Goal: Task Accomplishment & Management: Complete application form

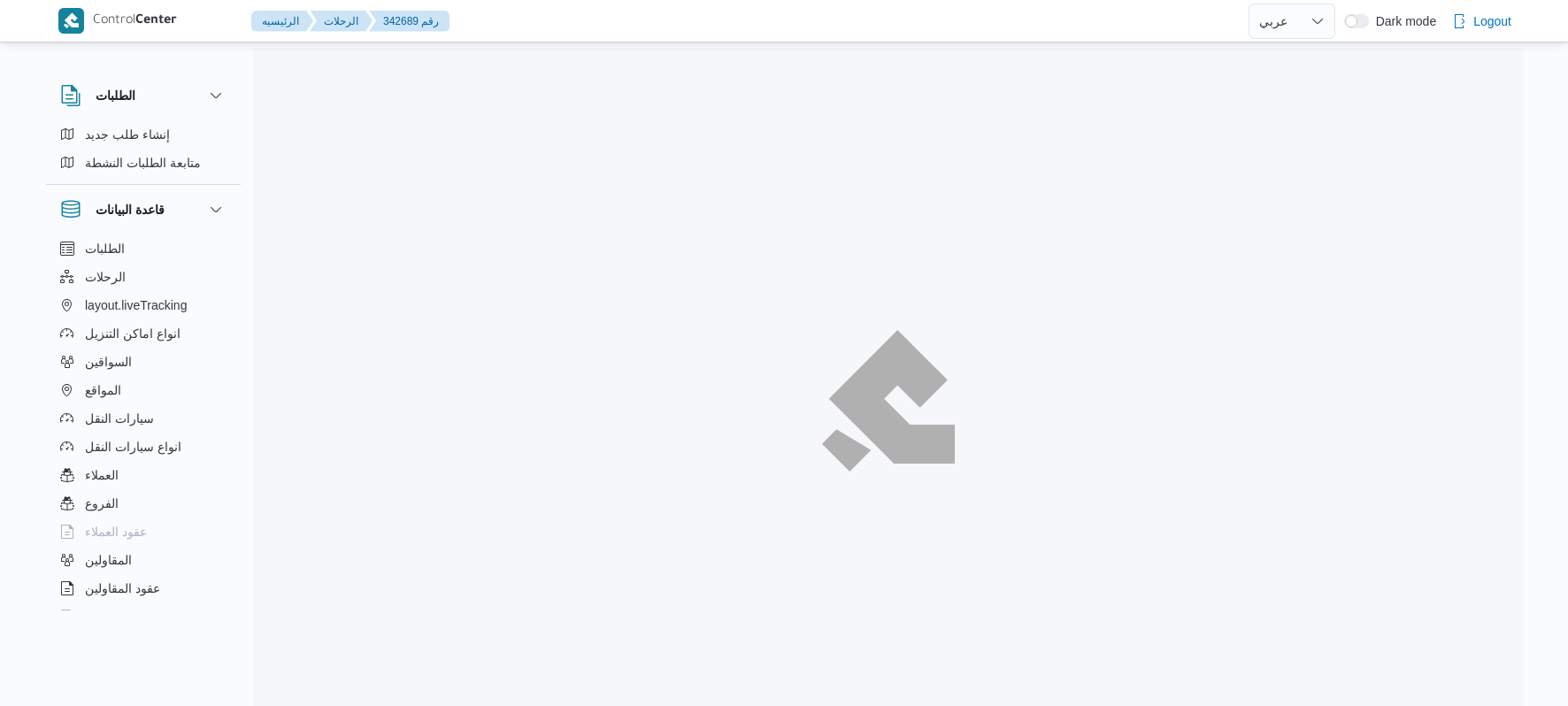
select select "ar"
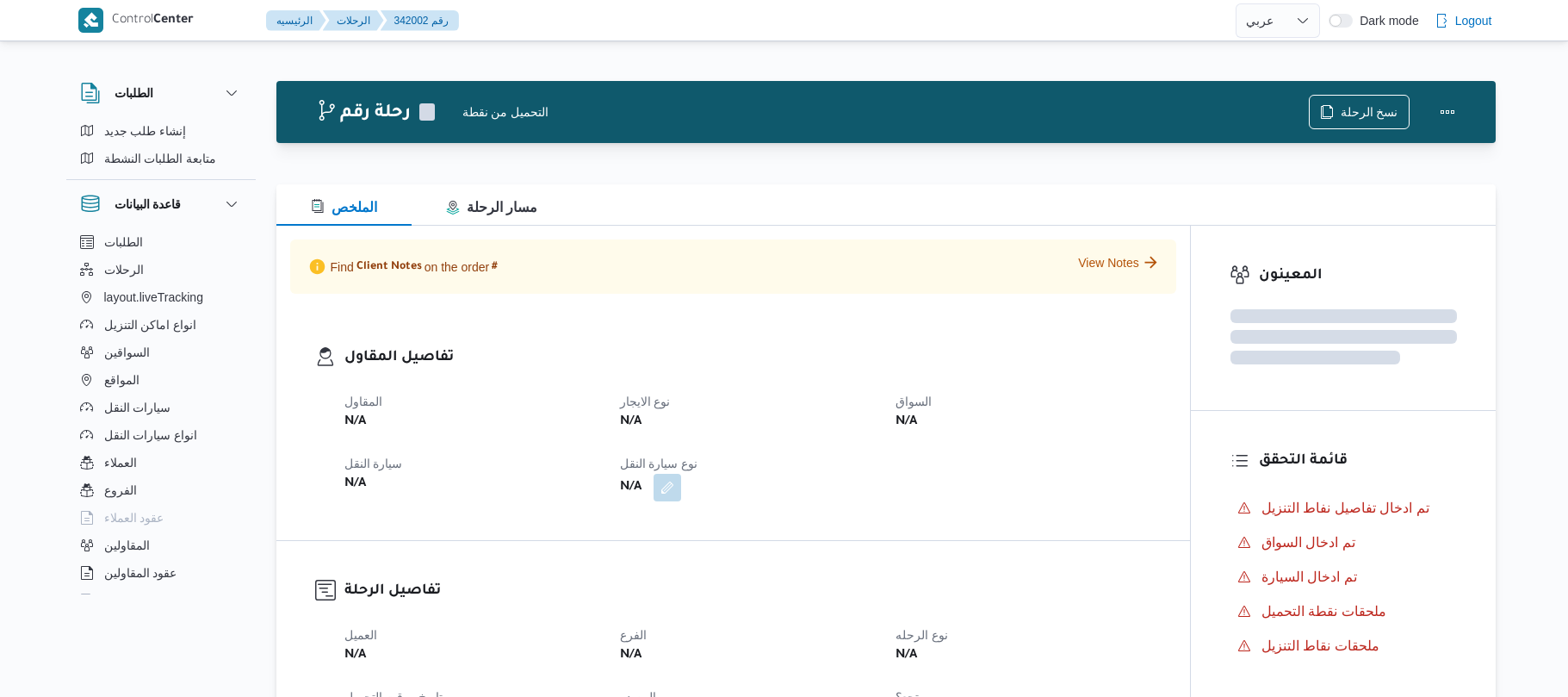
select select "ar"
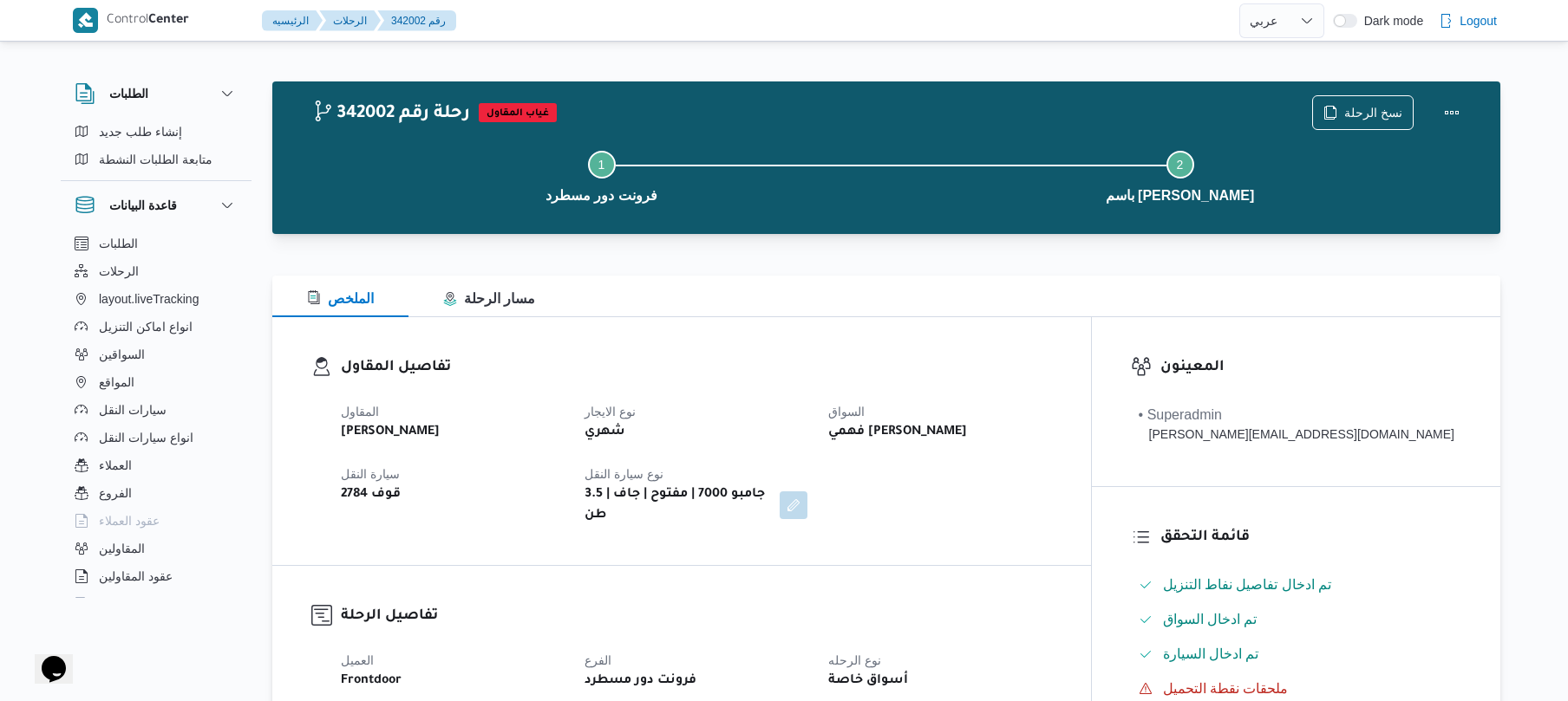
click at [809, 227] on div "Step 1 is incomplete 1 فرونت دور مسطرد Step 2 is incomplete 2 باسم [PERSON_NAME]" at bounding box center [891, 176] width 1178 height 111
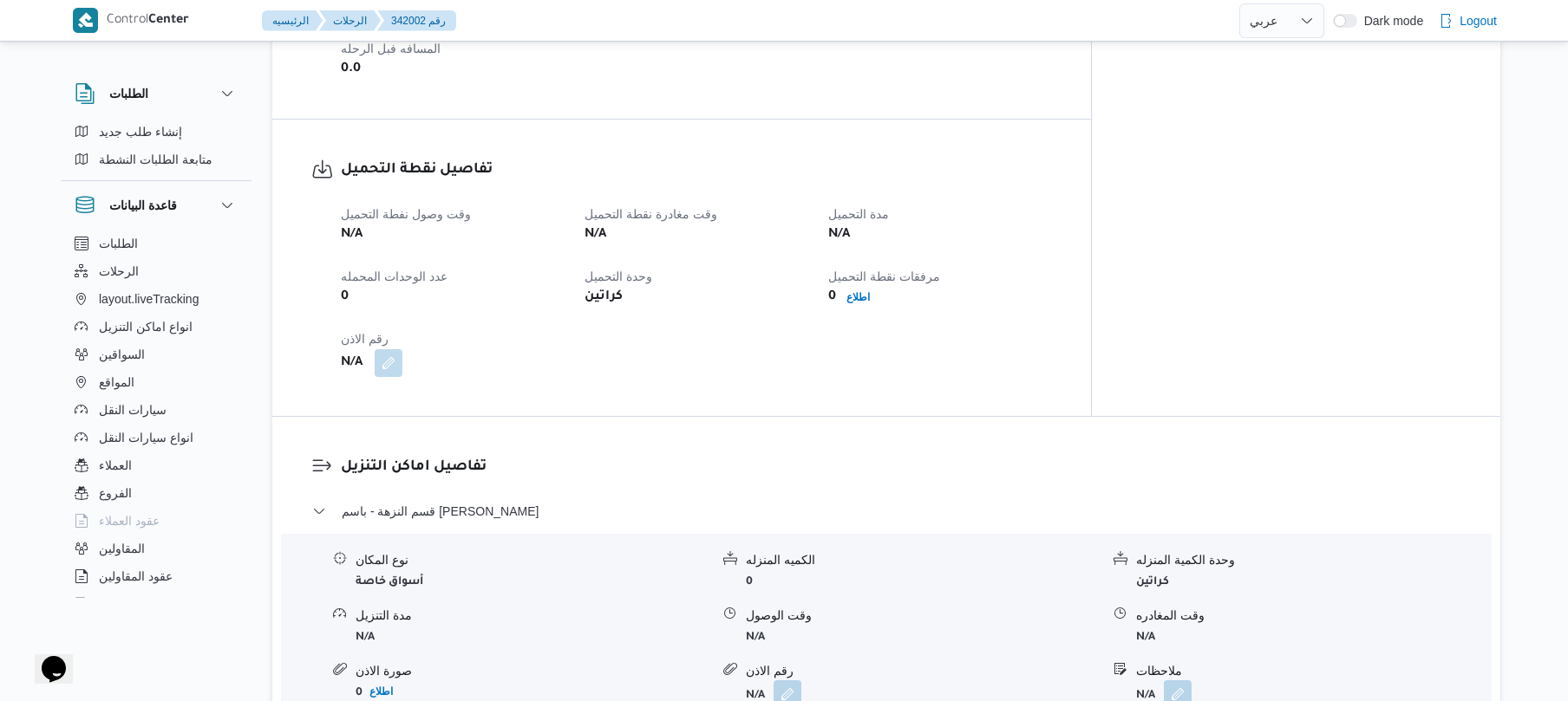
scroll to position [1017, 0]
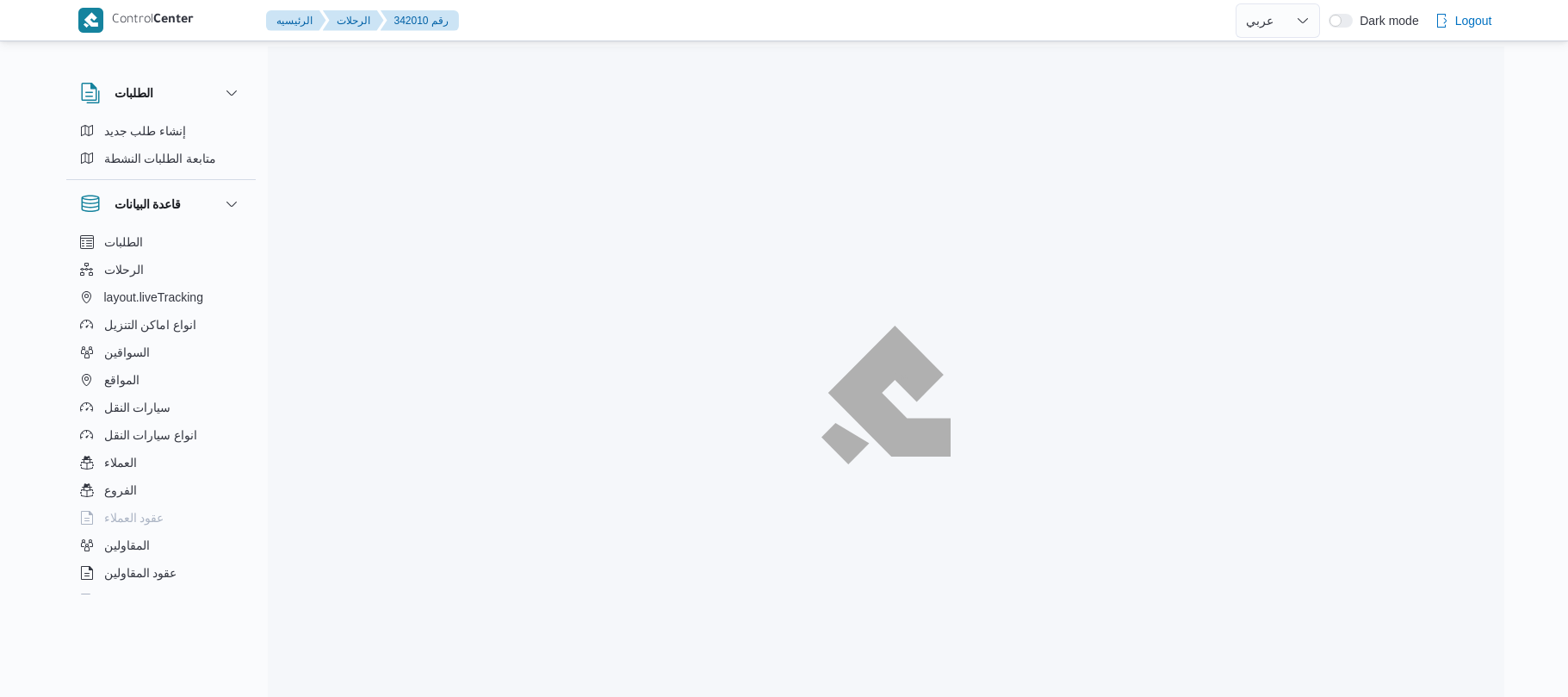
select select "ar"
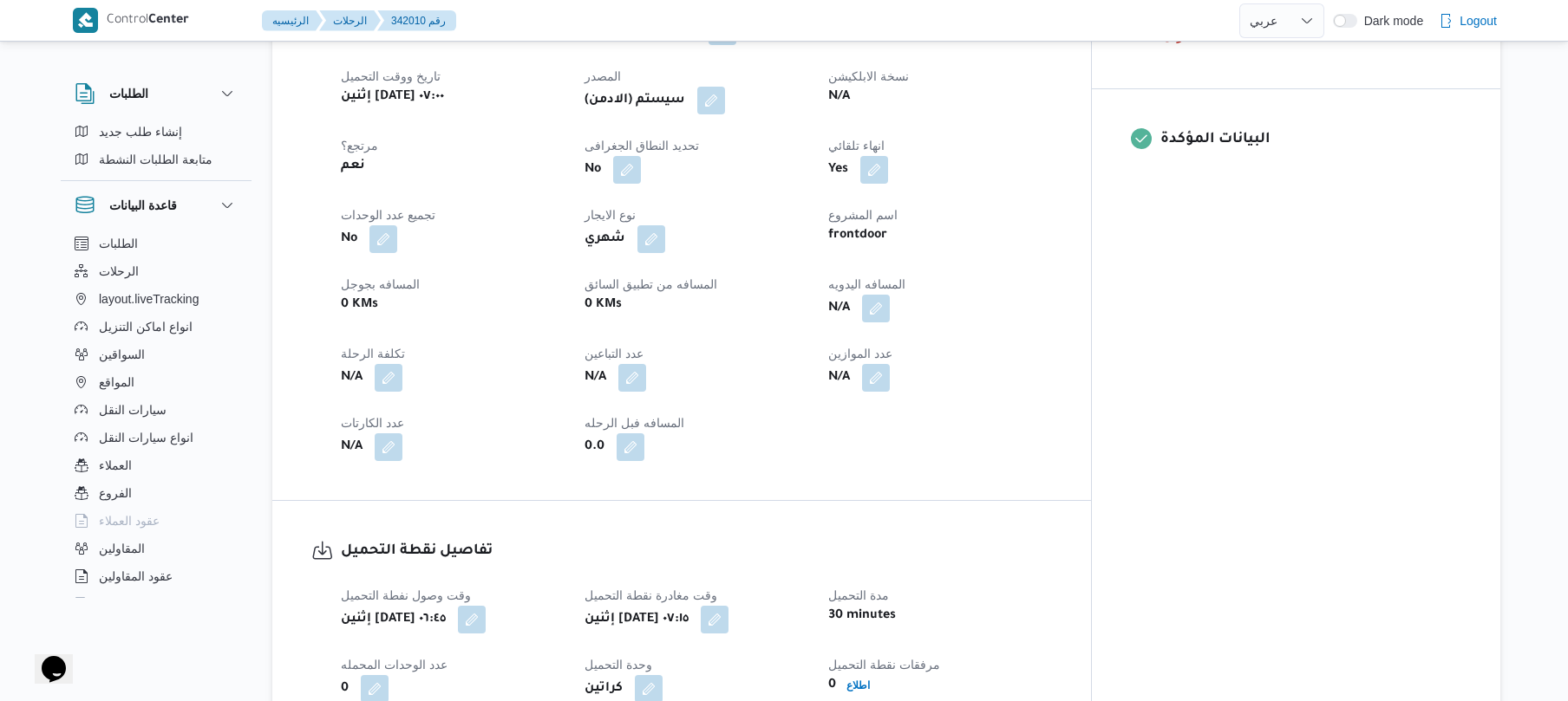
scroll to position [693, 0]
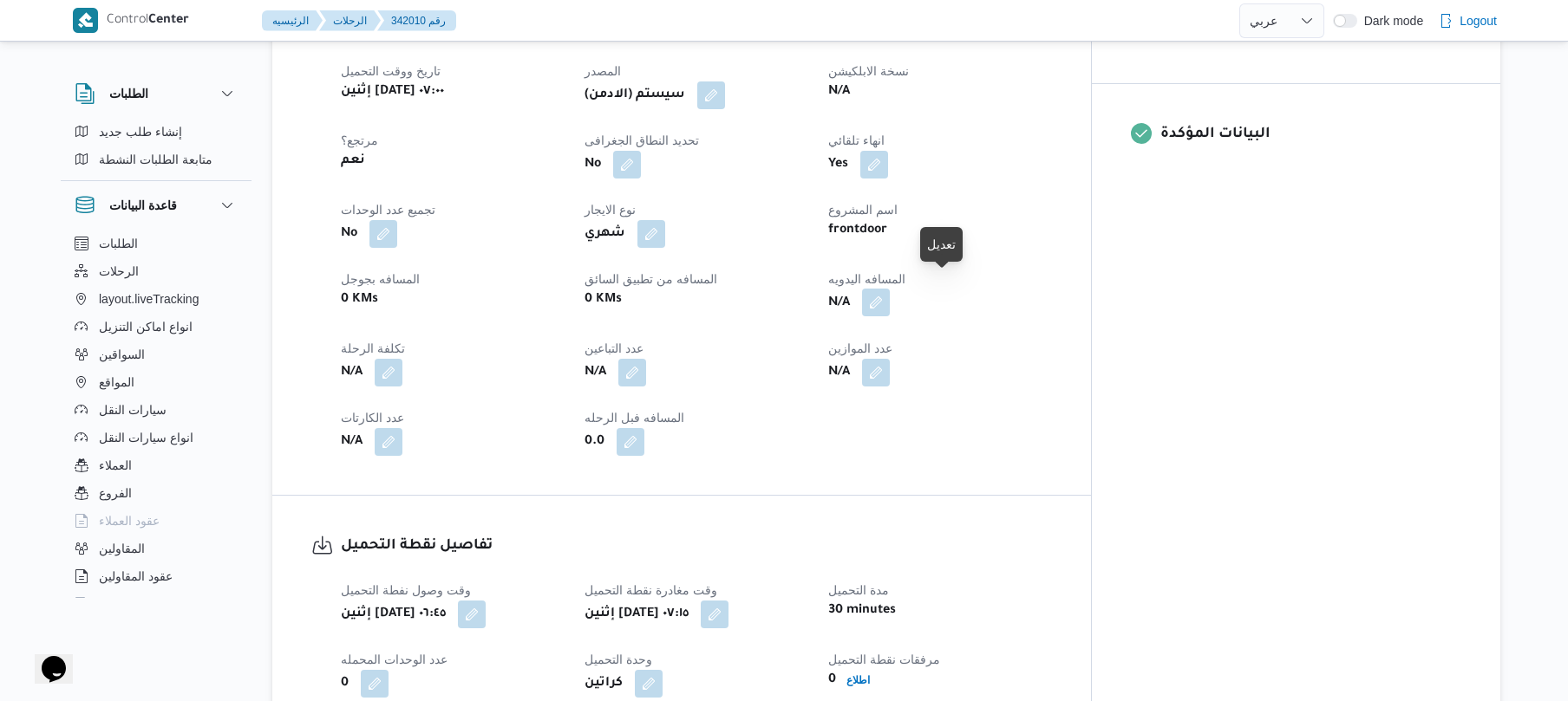
click at [890, 298] on button "button" at bounding box center [875, 302] width 28 height 28
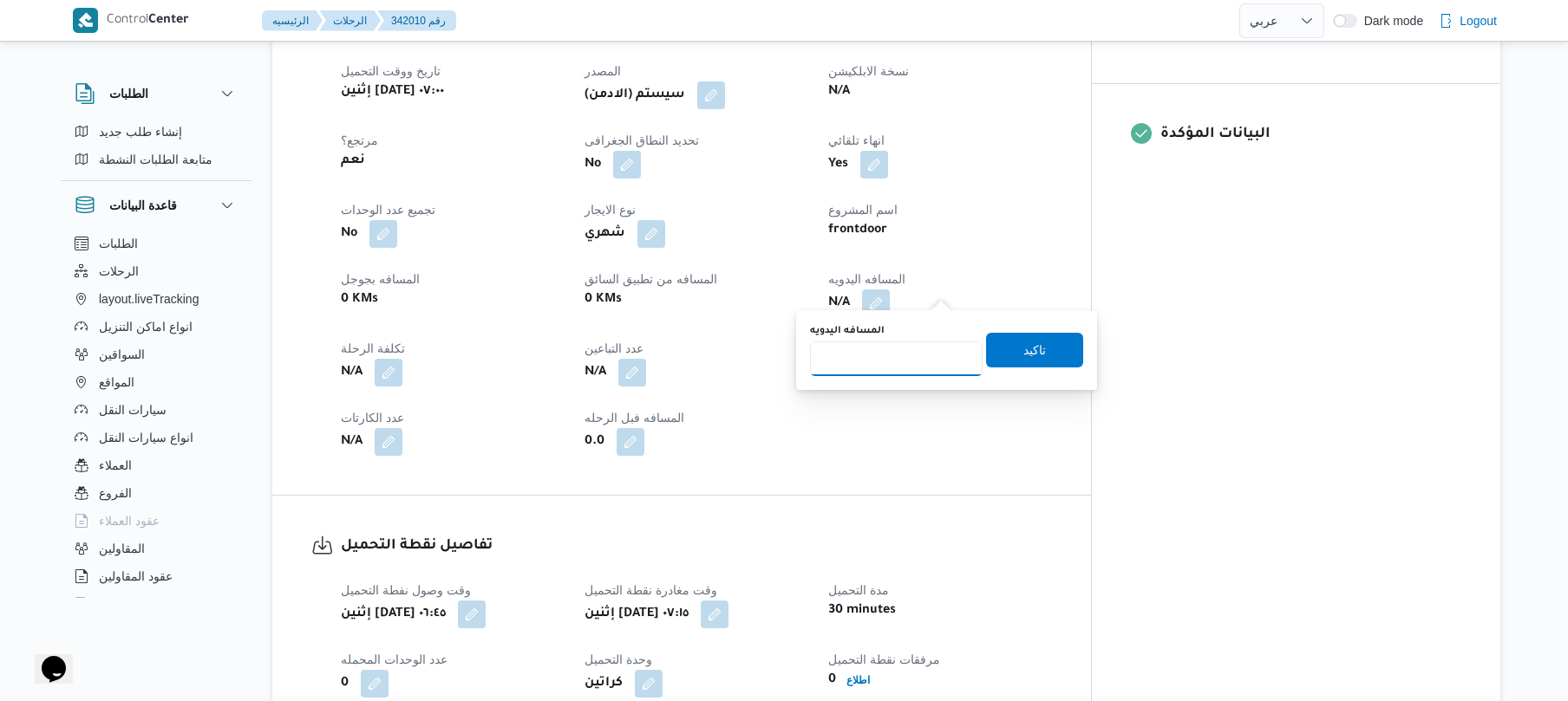
click at [885, 358] on input "المسافه اليدويه" at bounding box center [896, 359] width 173 height 35
type input "65"
click at [1008, 361] on span "تاكيد" at bounding box center [1034, 350] width 97 height 35
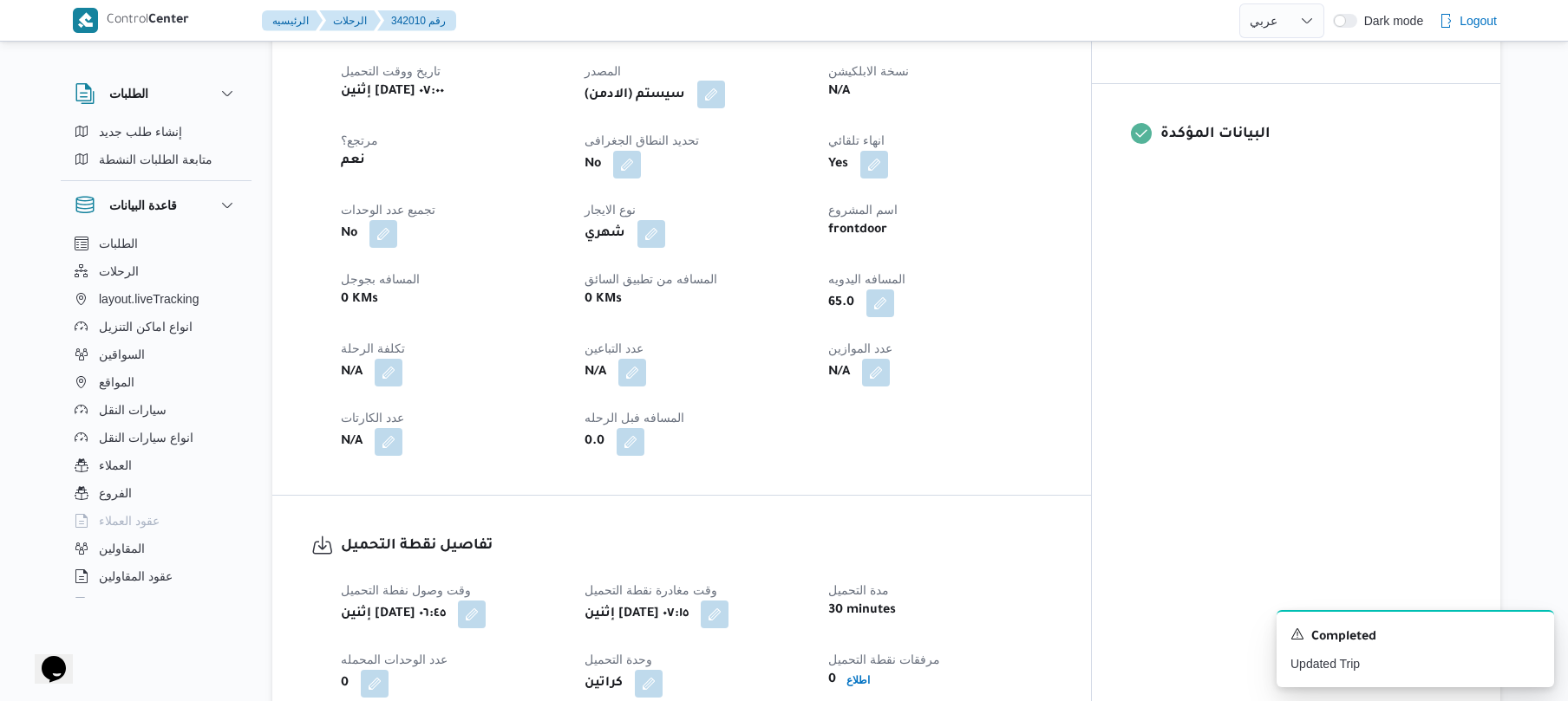
click at [724, 82] on button "button" at bounding box center [711, 94] width 28 height 28
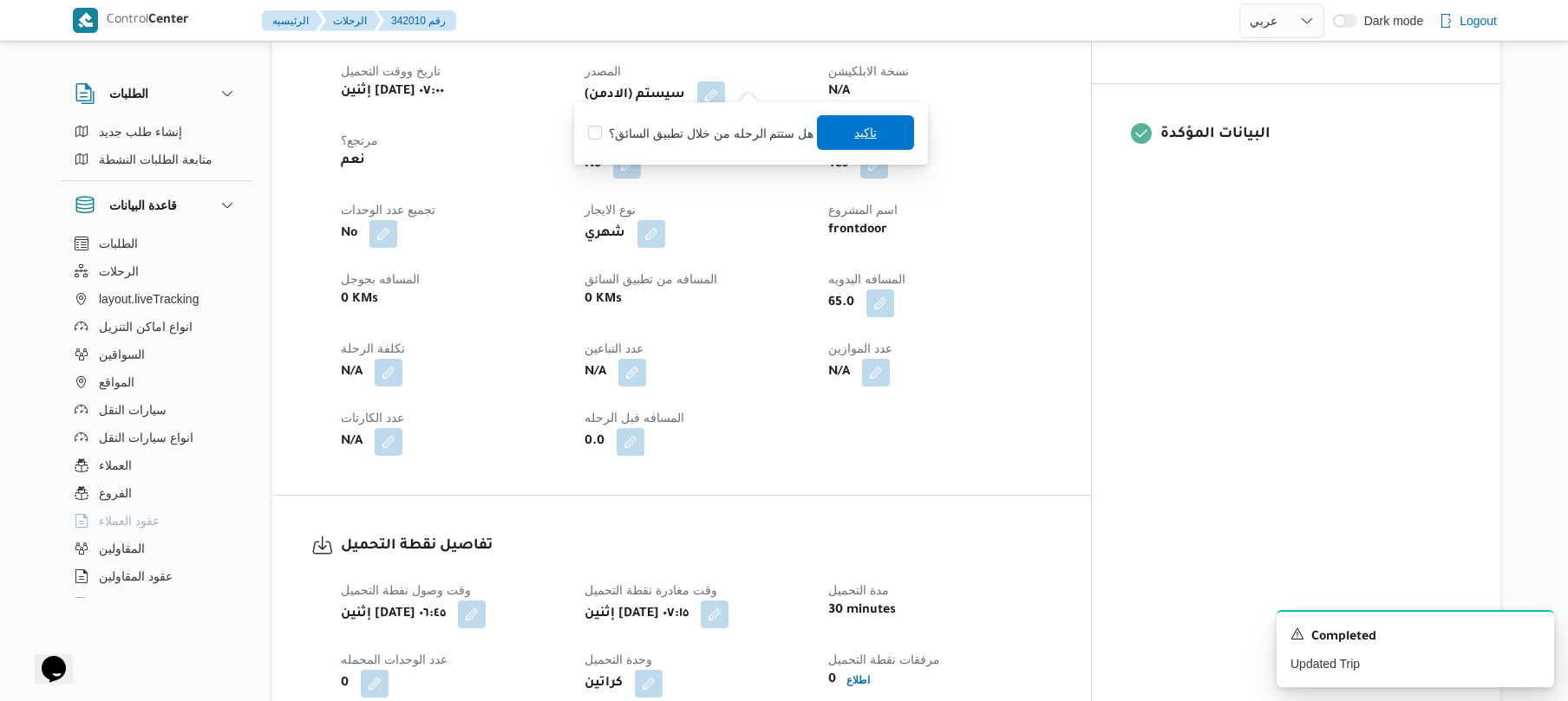
click at [841, 126] on span "تاكيد" at bounding box center [865, 133] width 97 height 35
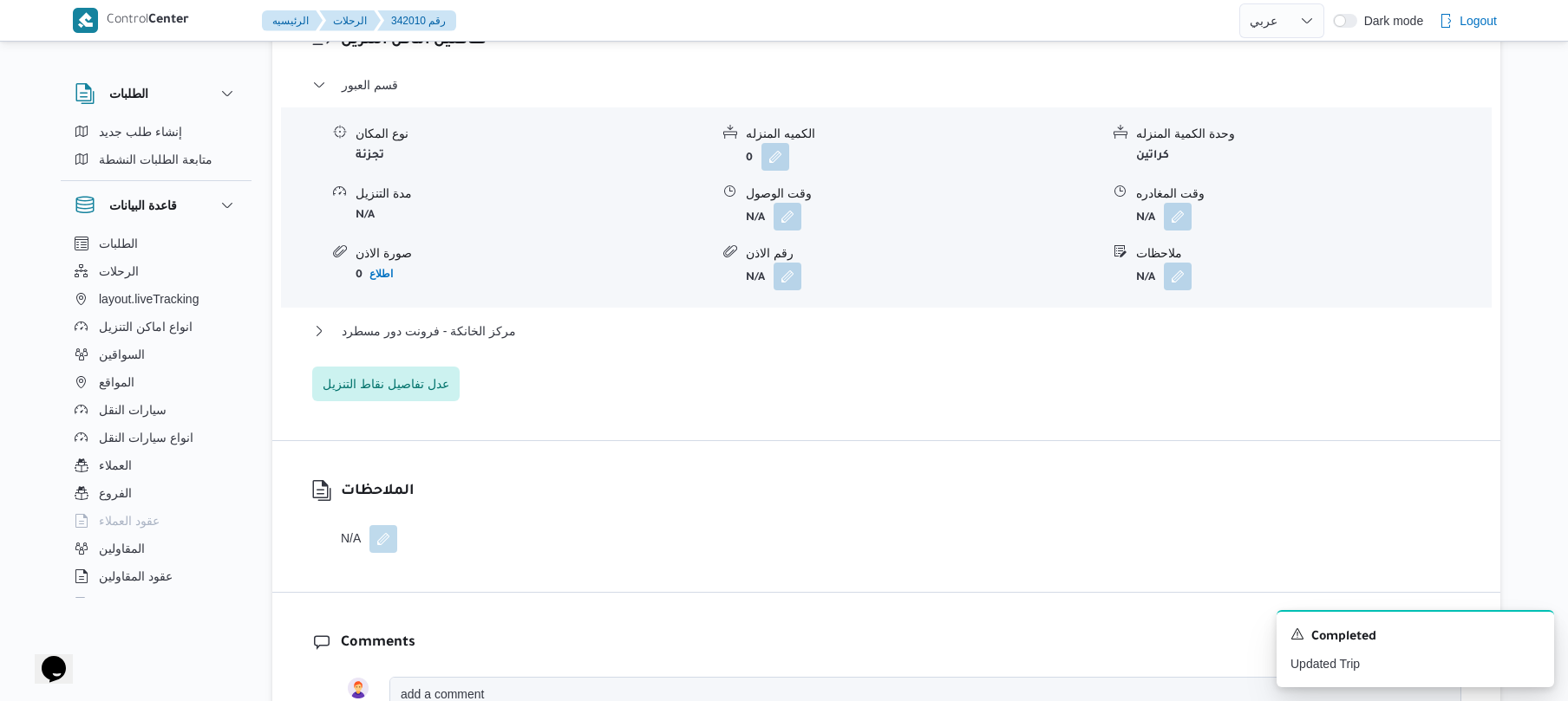
scroll to position [1525, 0]
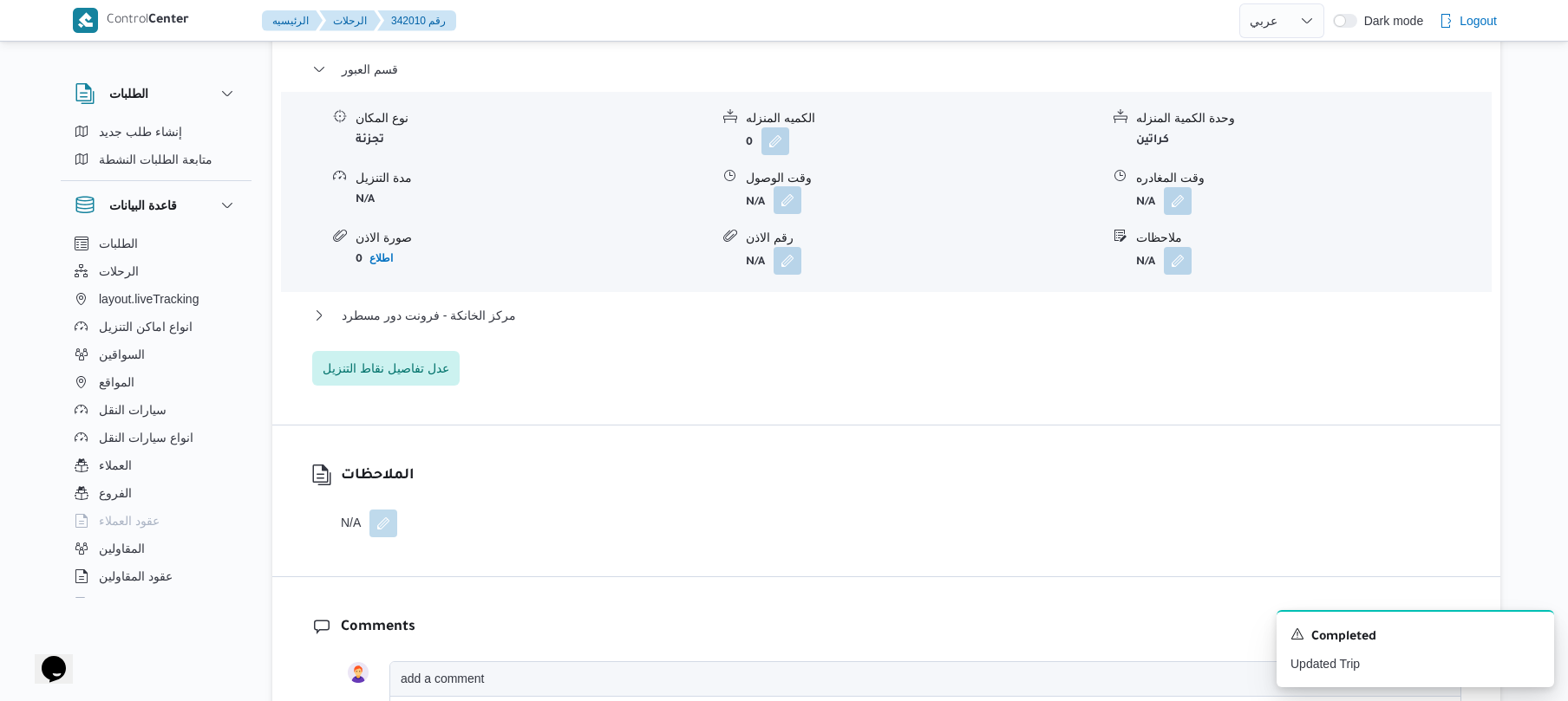
click at [778, 191] on button "button" at bounding box center [787, 200] width 28 height 28
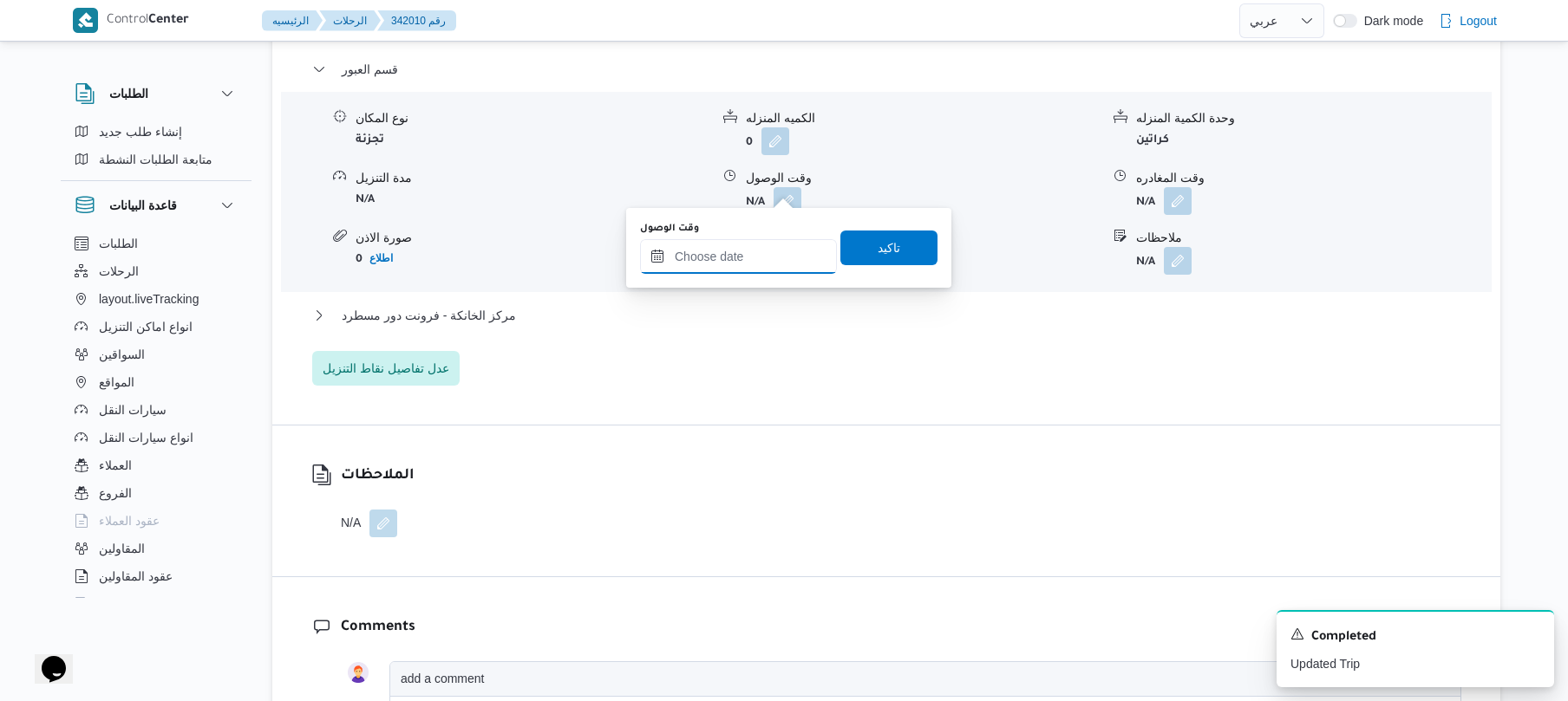
click at [739, 257] on input "وقت الوصول" at bounding box center [738, 256] width 197 height 35
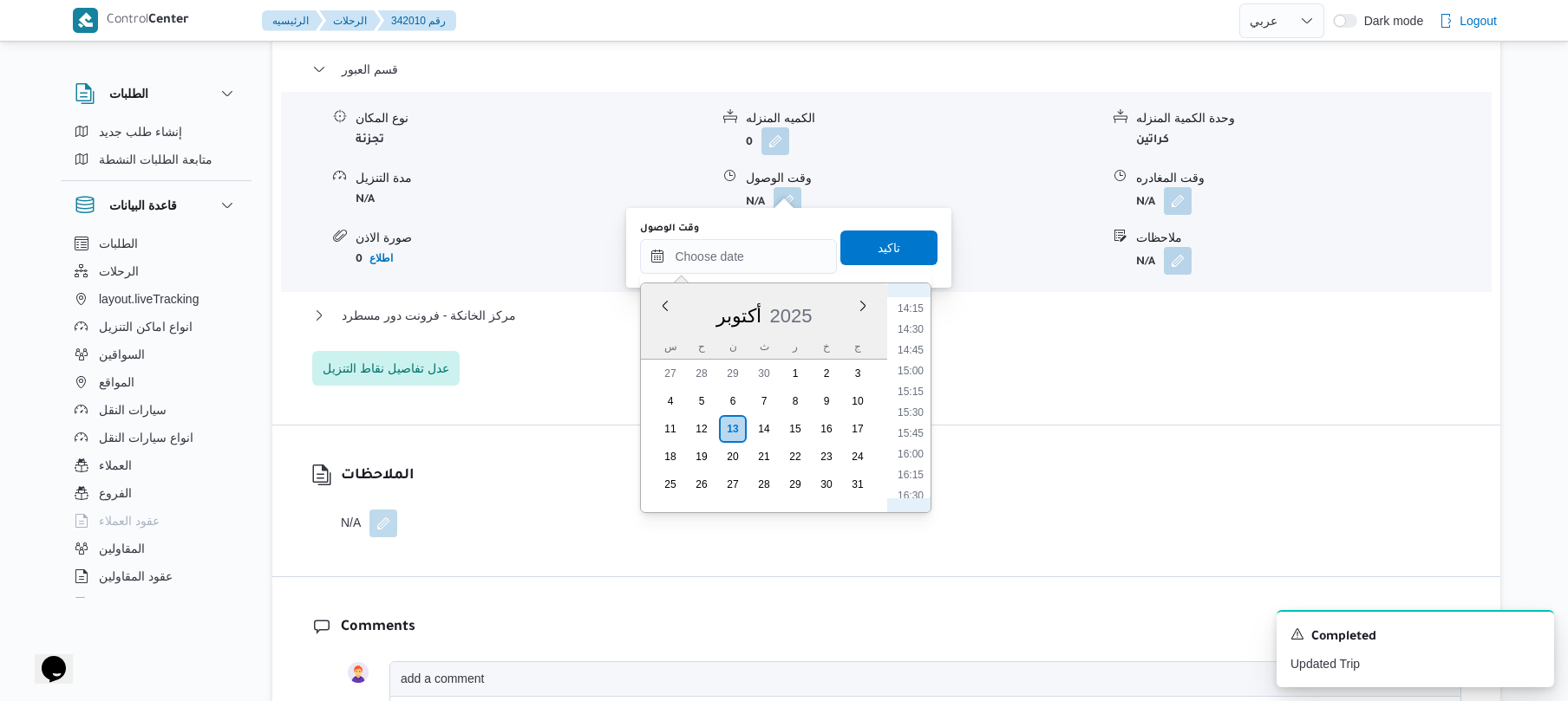
scroll to position [617, 0]
click at [914, 334] on li "07:45" at bounding box center [911, 333] width 40 height 17
type input "١٣/١٠/٢٠٢٥ ٠٧:٤٥"
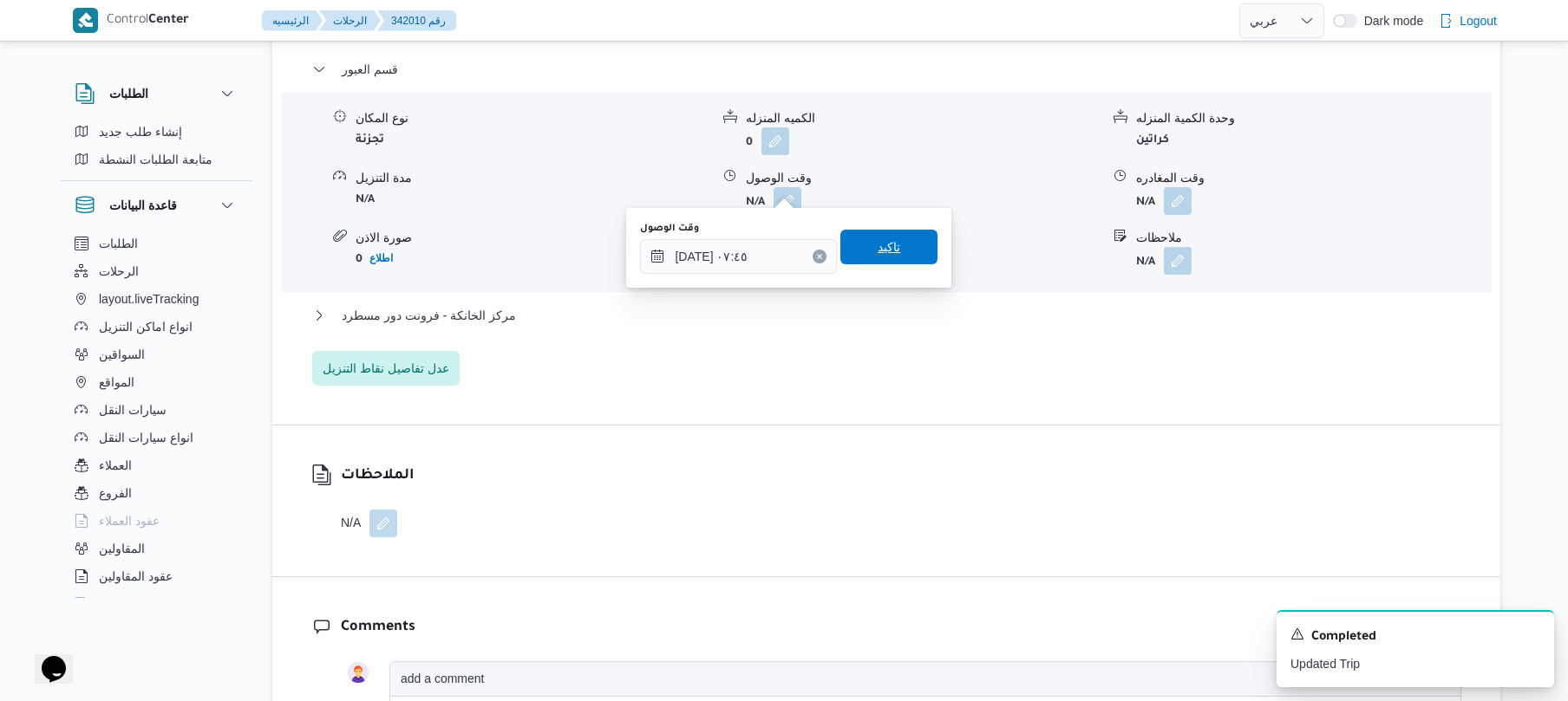
click at [900, 254] on span "تاكيد" at bounding box center [888, 247] width 97 height 35
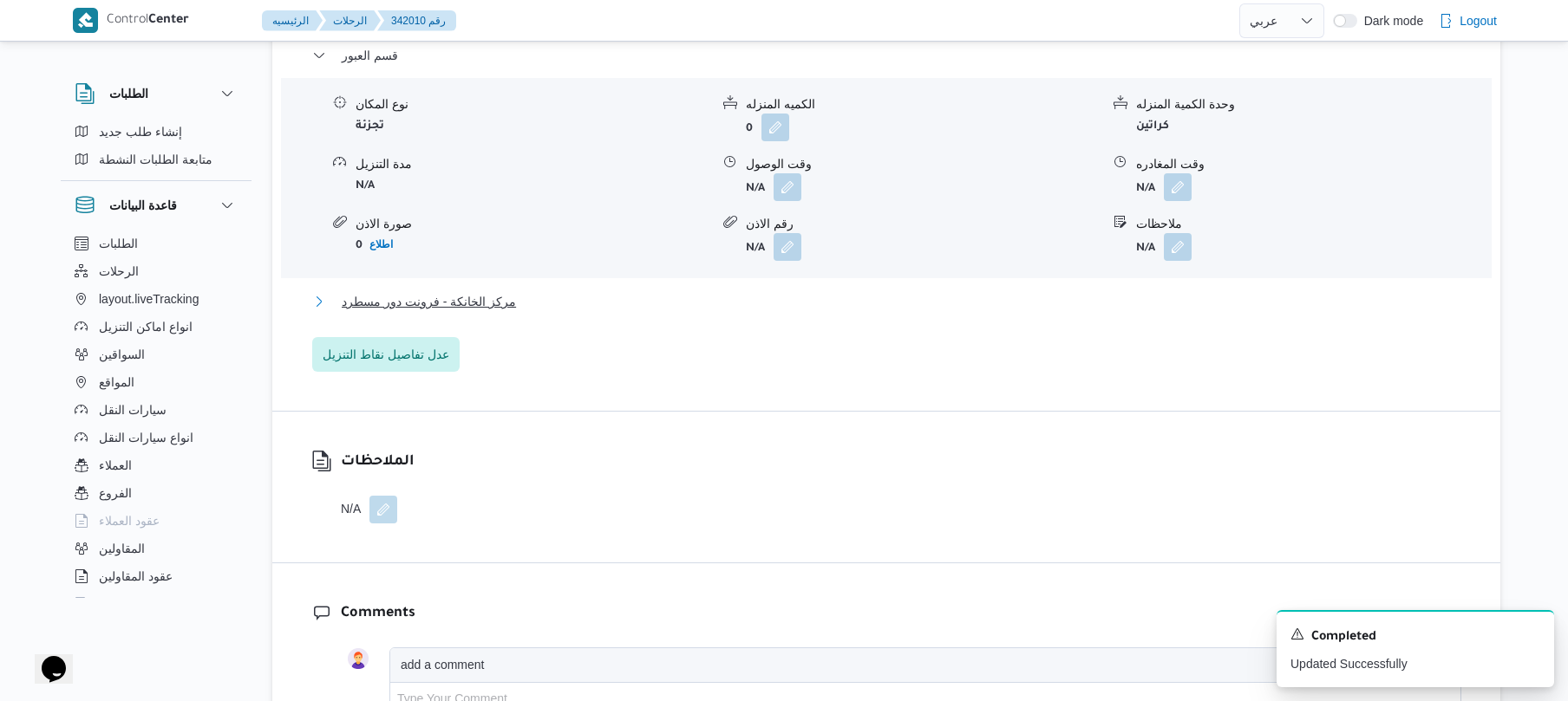
click at [825, 306] on button "مركز الخانكة - فرونت دور مسطرد" at bounding box center [887, 302] width 1149 height 21
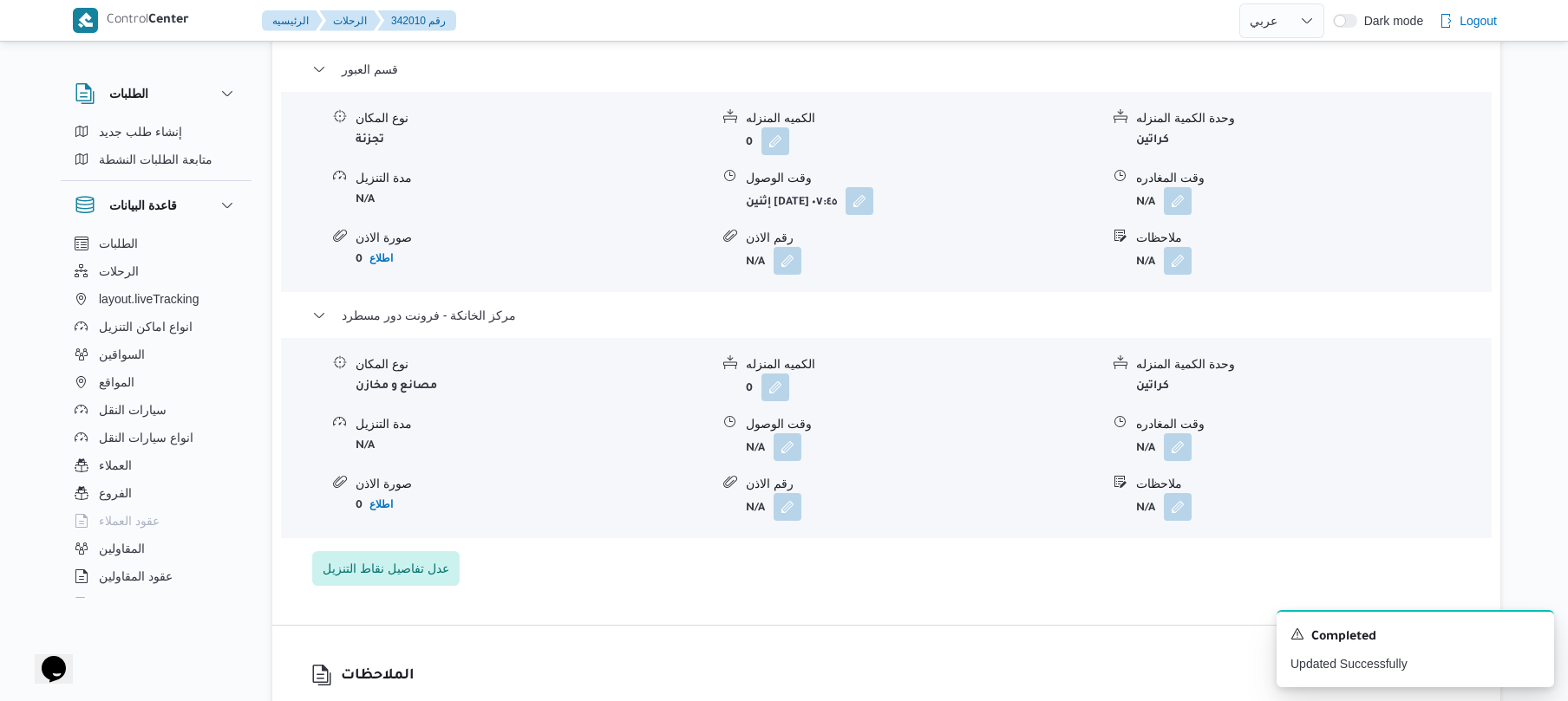
click at [1160, 433] on span at bounding box center [1173, 447] width 37 height 28
click at [1172, 432] on button "button" at bounding box center [1177, 446] width 28 height 28
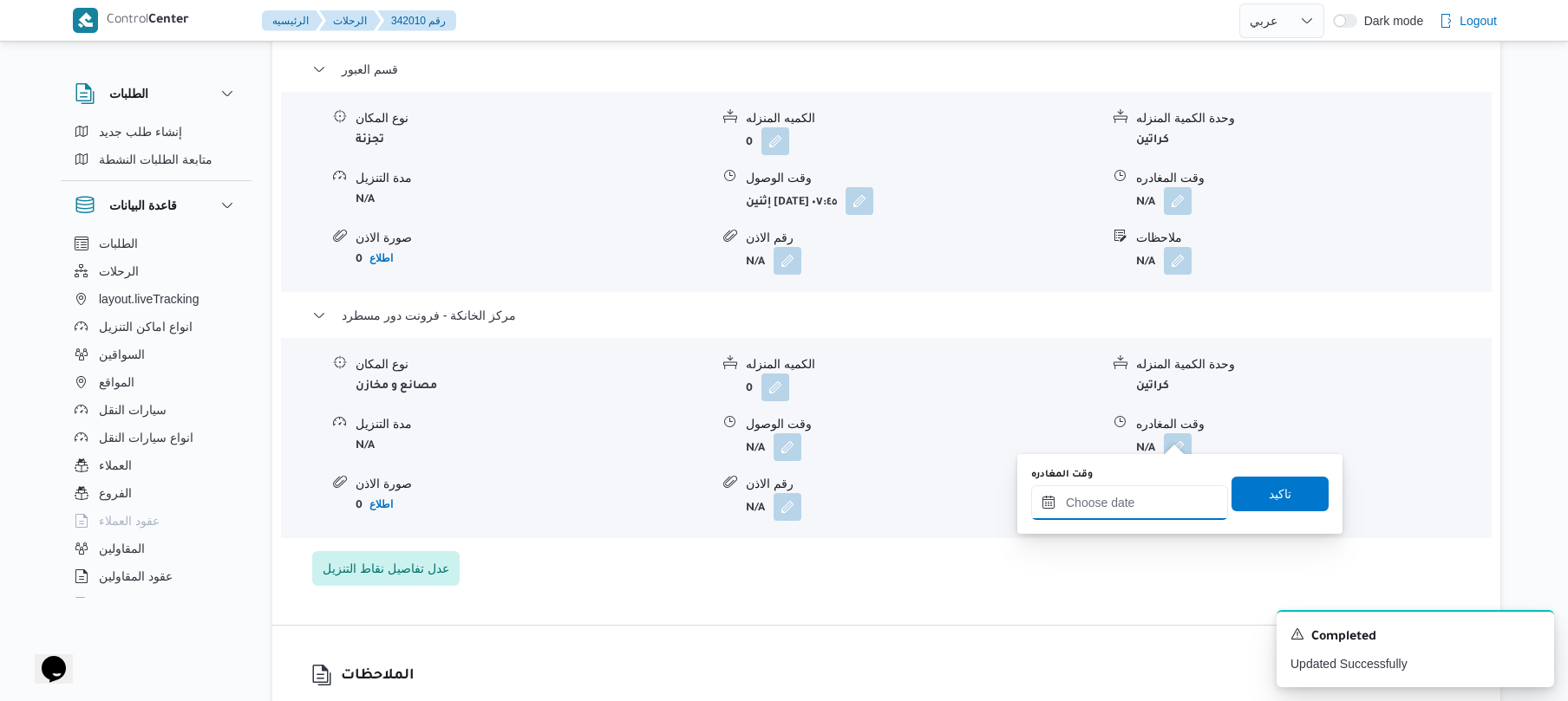
click at [1090, 503] on input "وقت المغادره" at bounding box center [1129, 502] width 197 height 35
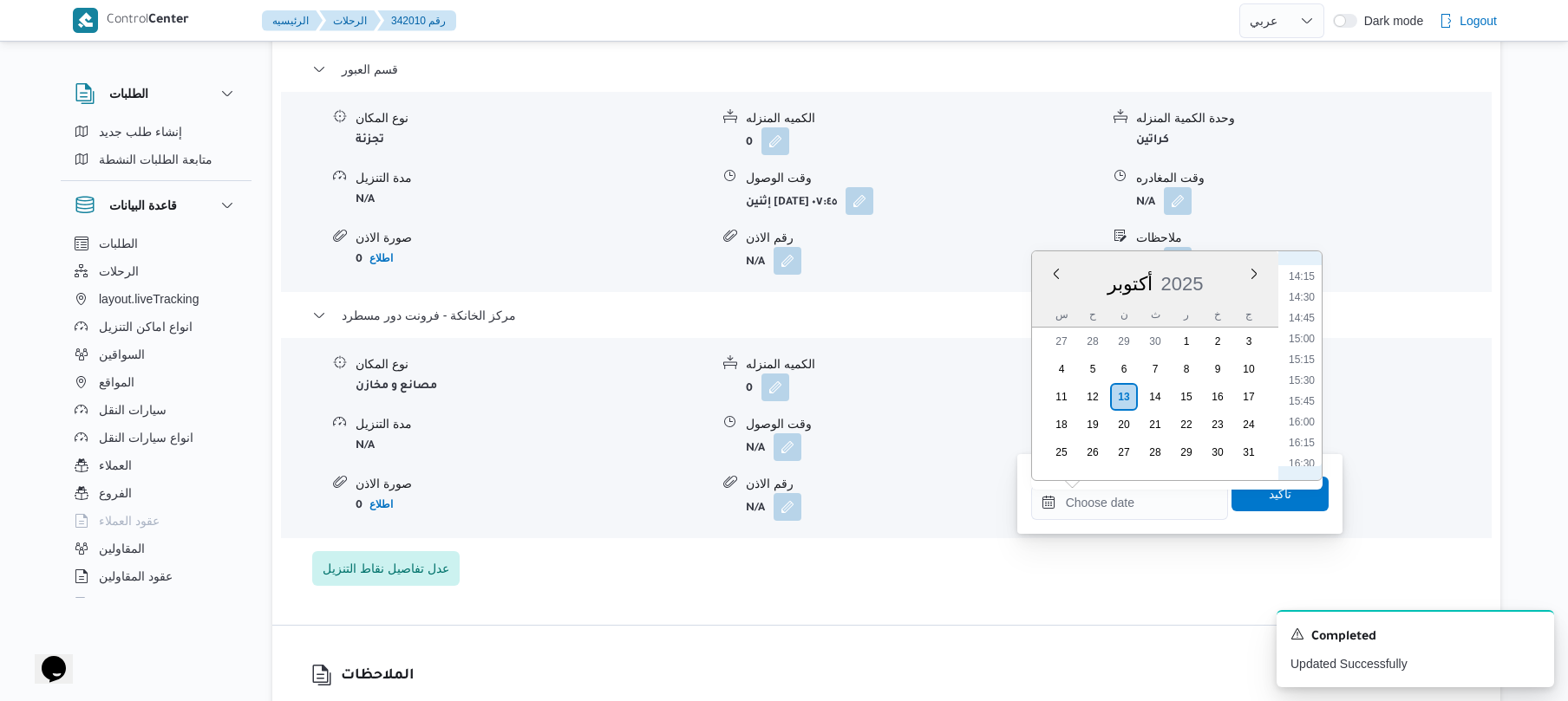
scroll to position [1182, 0]
click at [1308, 279] on li "14:15" at bounding box center [1302, 278] width 40 height 17
type input "١٣/١٠/٢٠٢٥ ١٤:١٥"
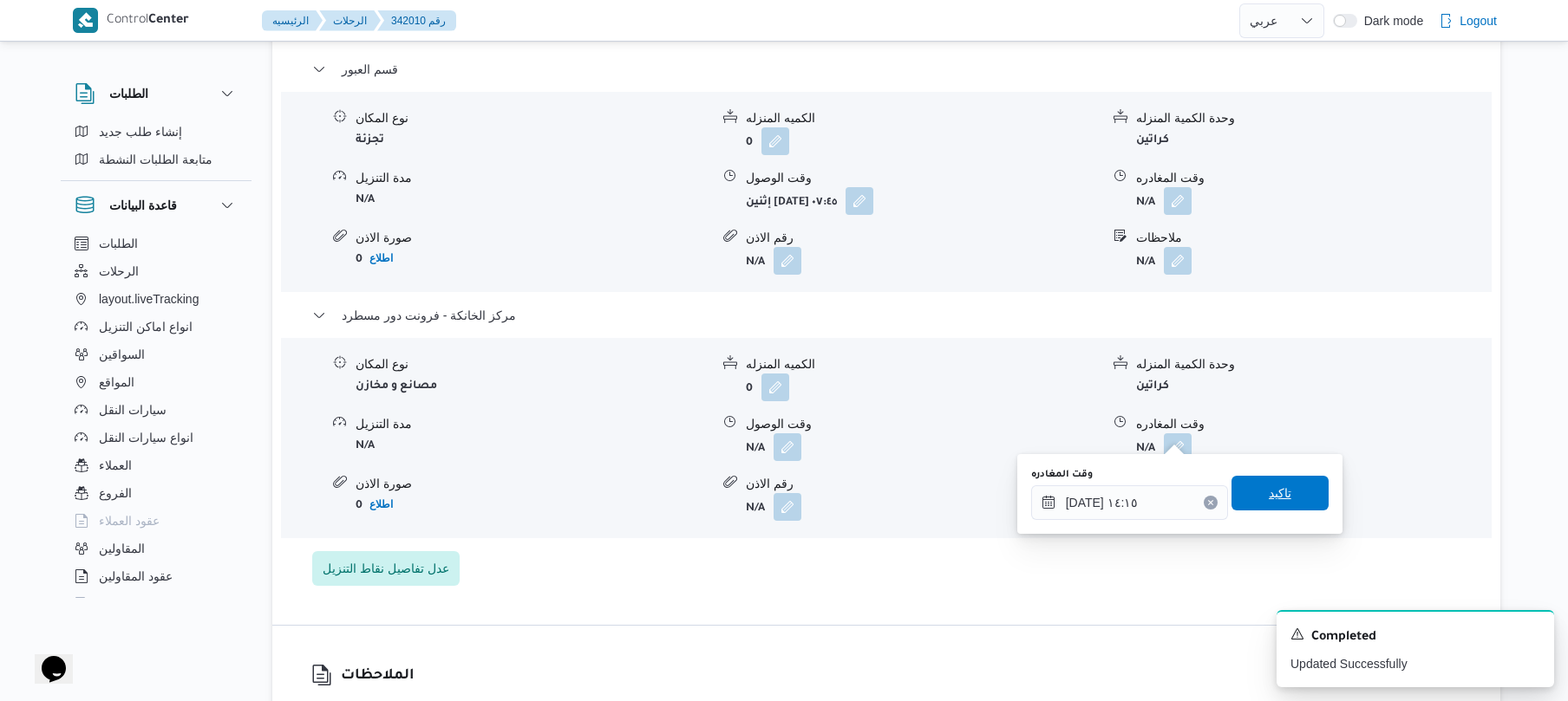
click at [1268, 491] on span "تاكيد" at bounding box center [1279, 494] width 22 height 21
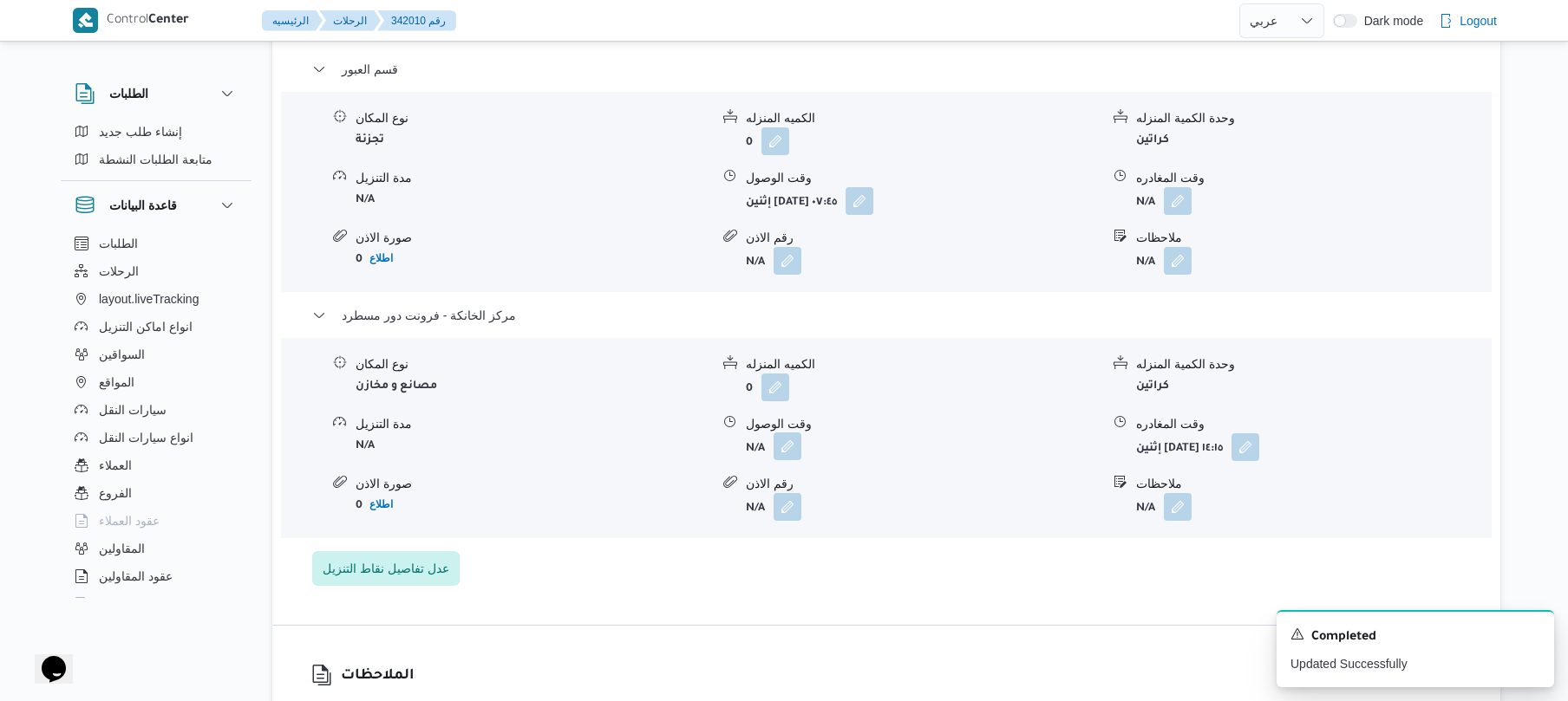
click at [787, 432] on button "button" at bounding box center [787, 446] width 28 height 28
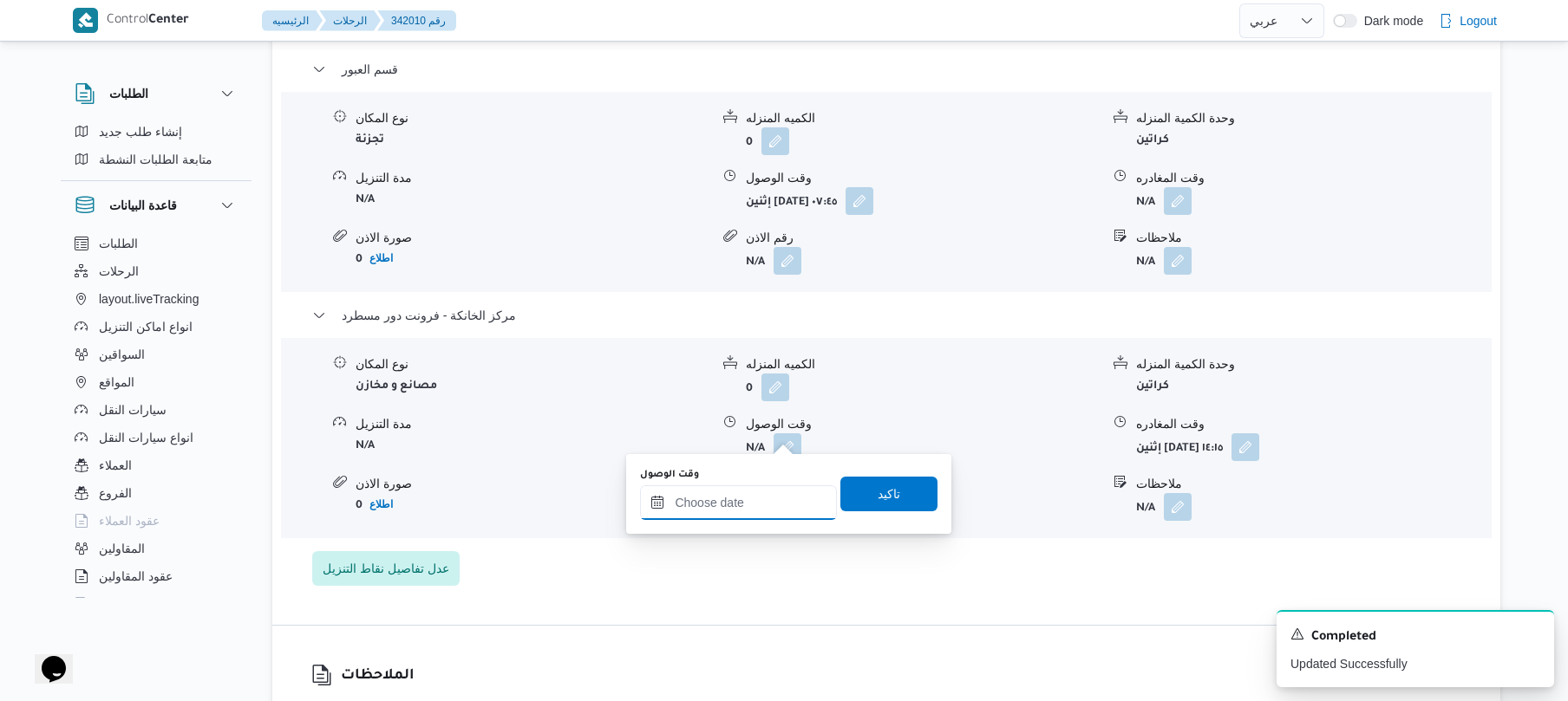
click at [747, 507] on input "وقت الوصول" at bounding box center [738, 502] width 197 height 35
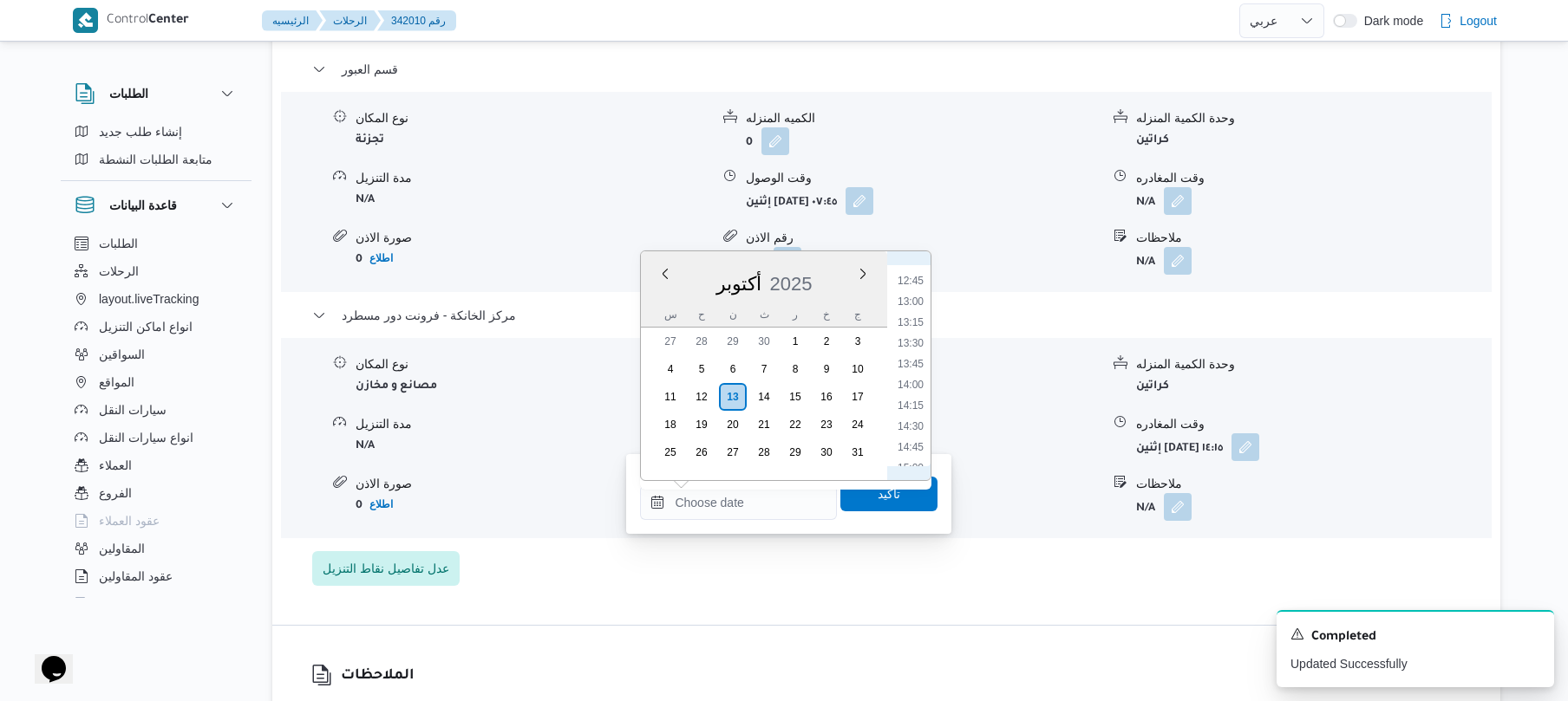
scroll to position [1010, 0]
click at [912, 426] on li "14:00" at bounding box center [911, 428] width 40 height 17
type input "١٣/١٠/٢٠٢٥ ١٤:٠٠"
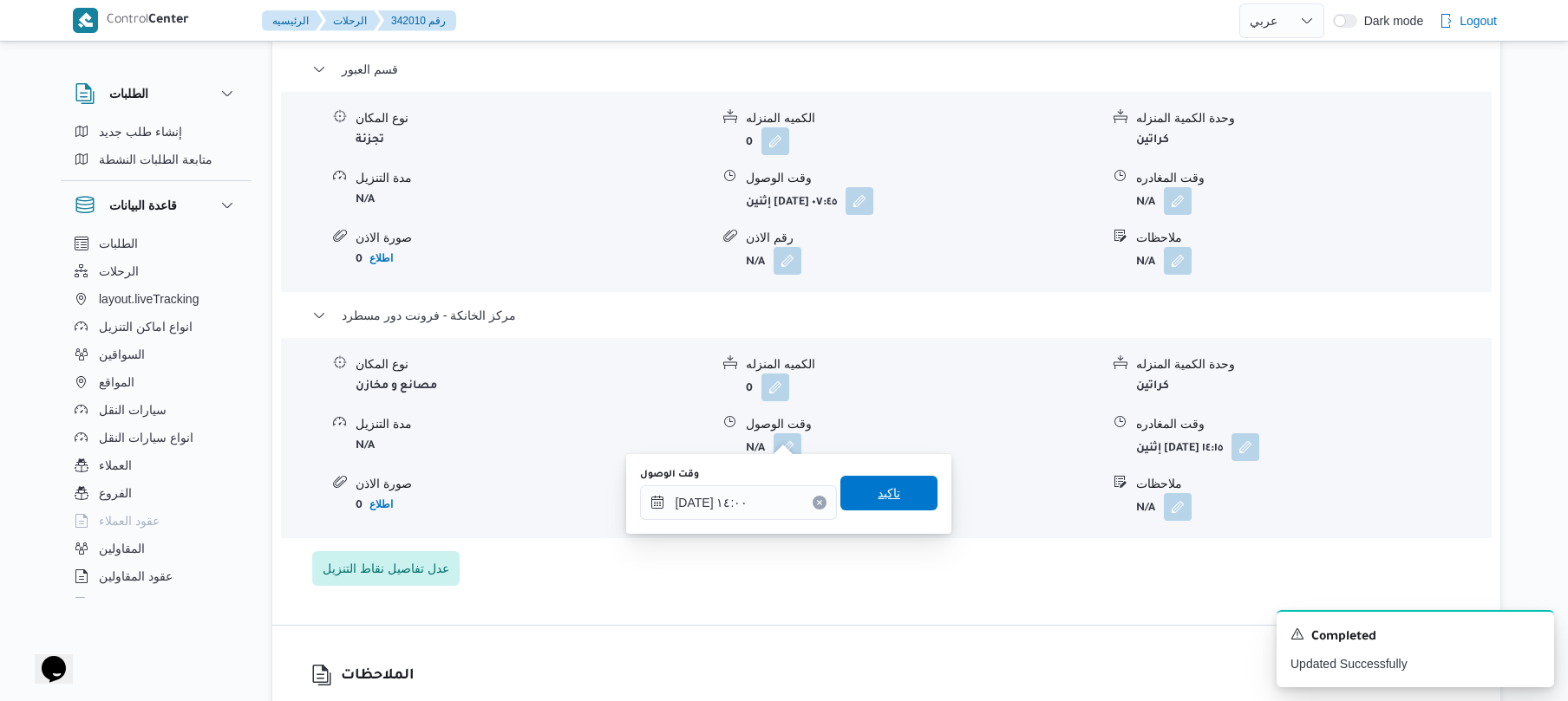
click at [894, 482] on span "تاكيد" at bounding box center [888, 493] width 97 height 35
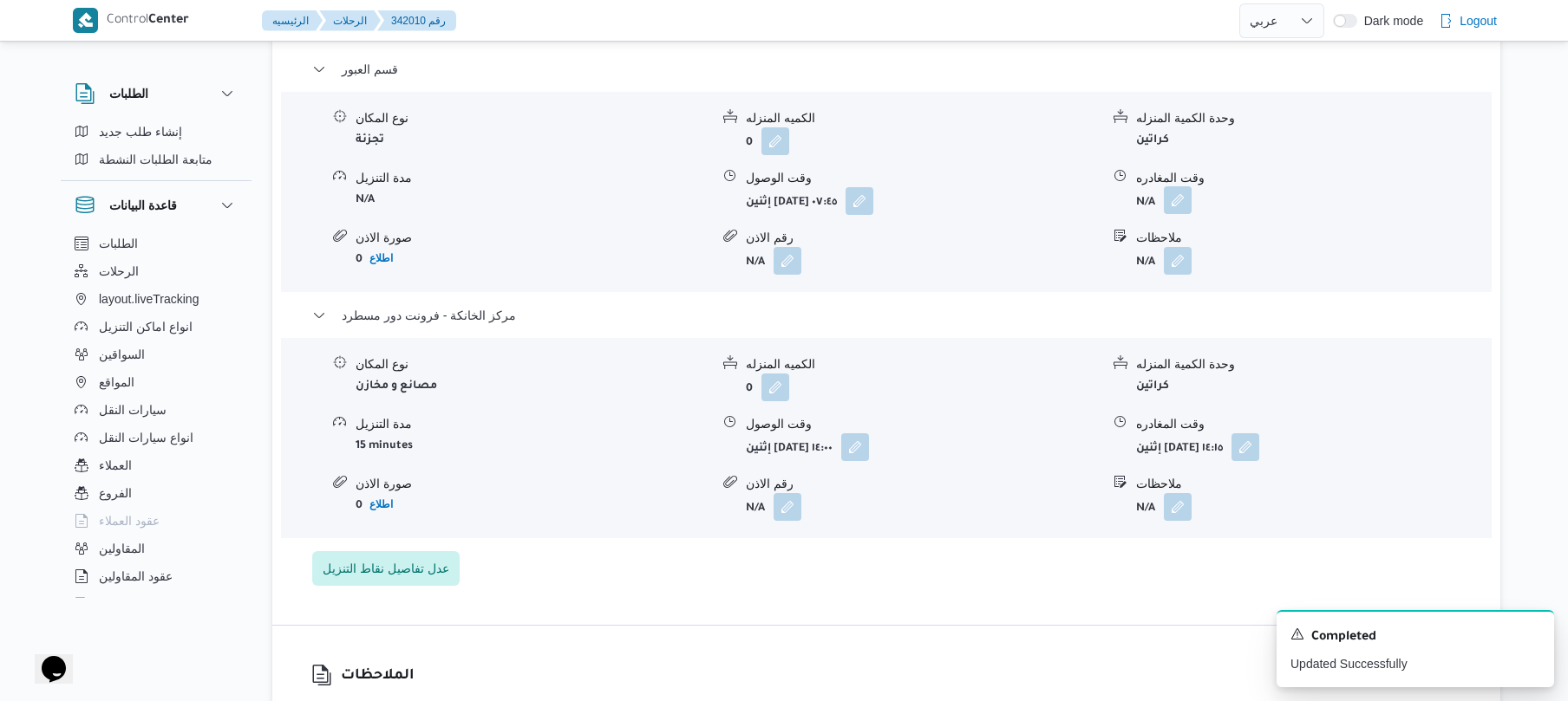
click at [1177, 186] on button "button" at bounding box center [1177, 200] width 28 height 28
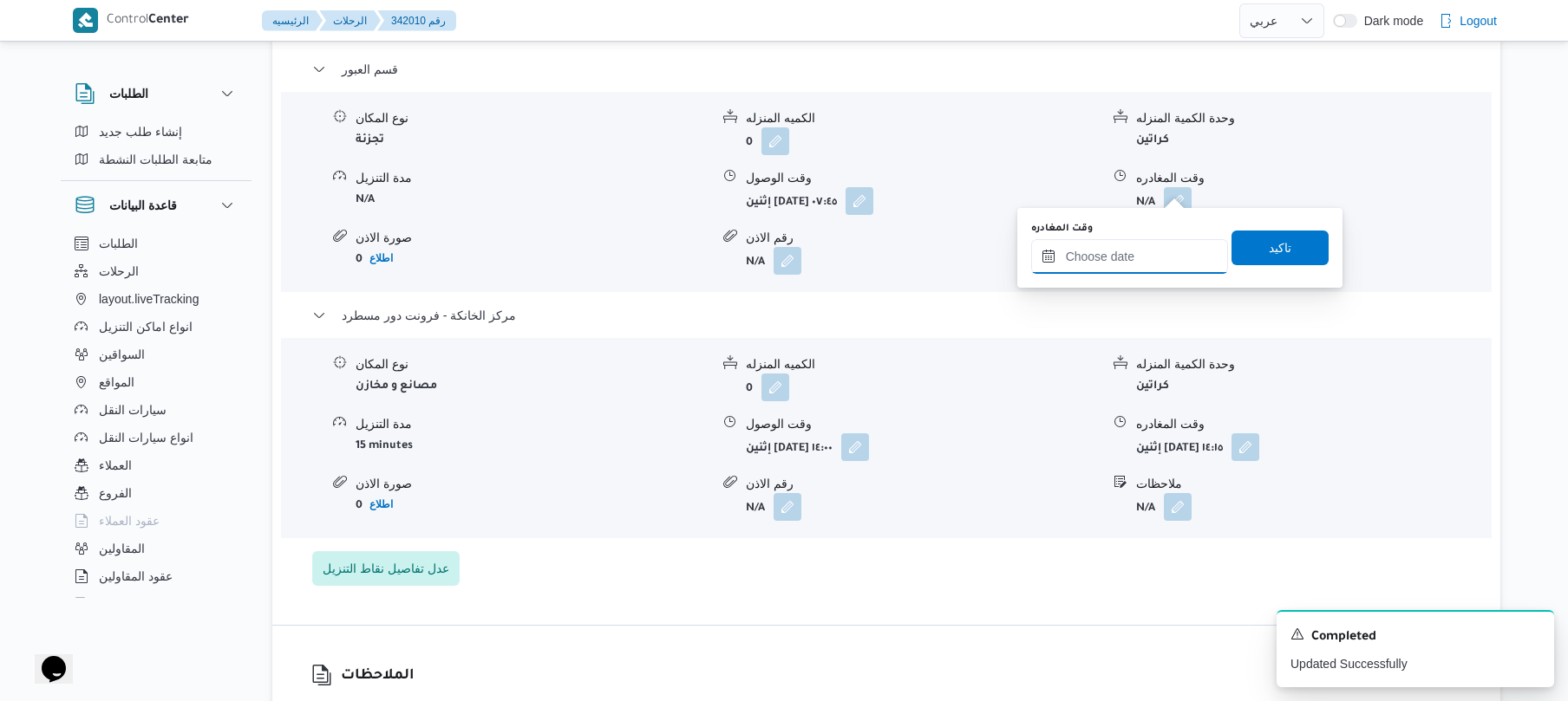
click at [1107, 262] on input "وقت المغادره" at bounding box center [1129, 256] width 197 height 35
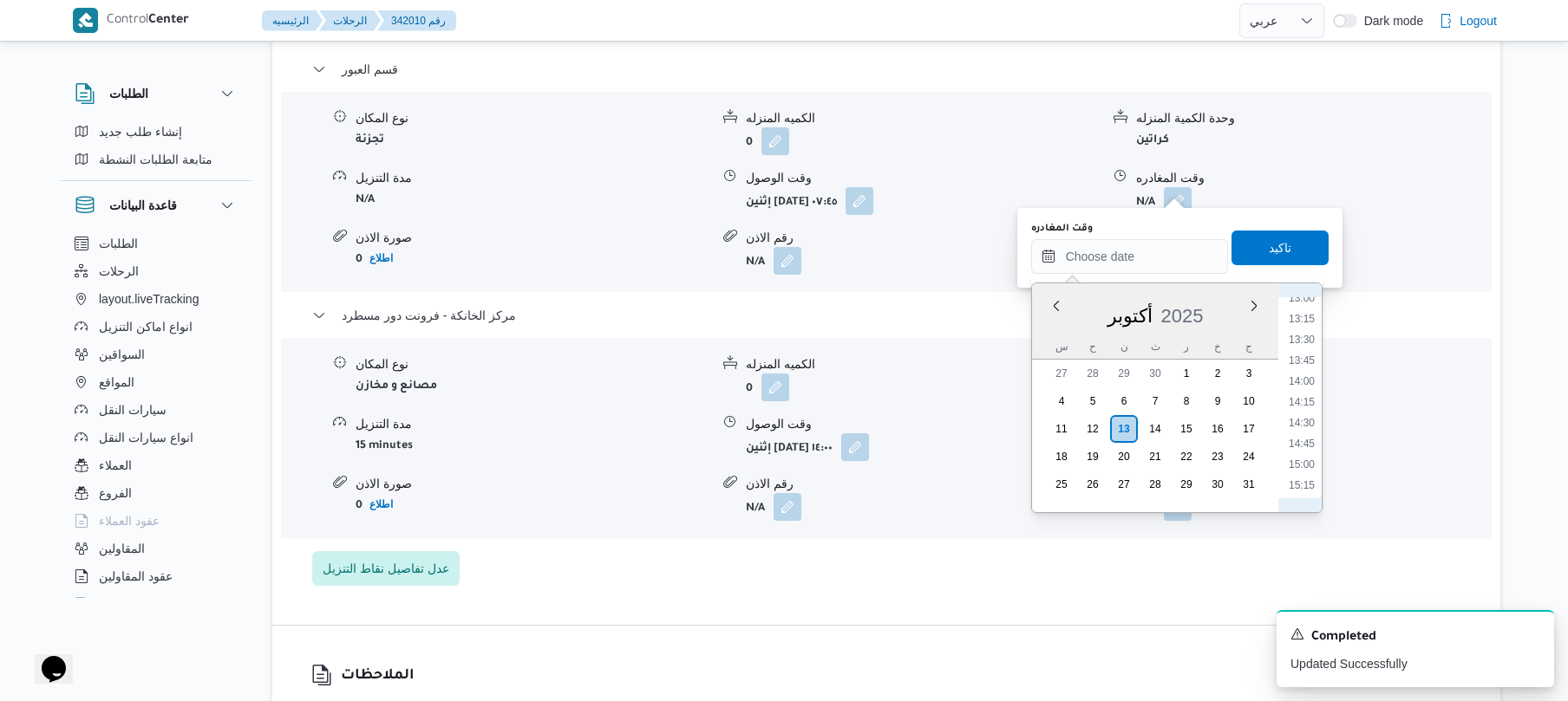
scroll to position [1013, 0]
click at [1305, 413] on li "13:30" at bounding box center [1302, 416] width 40 height 17
type input "١٣/١٠/٢٠٢٥ ١٣:٣٠"
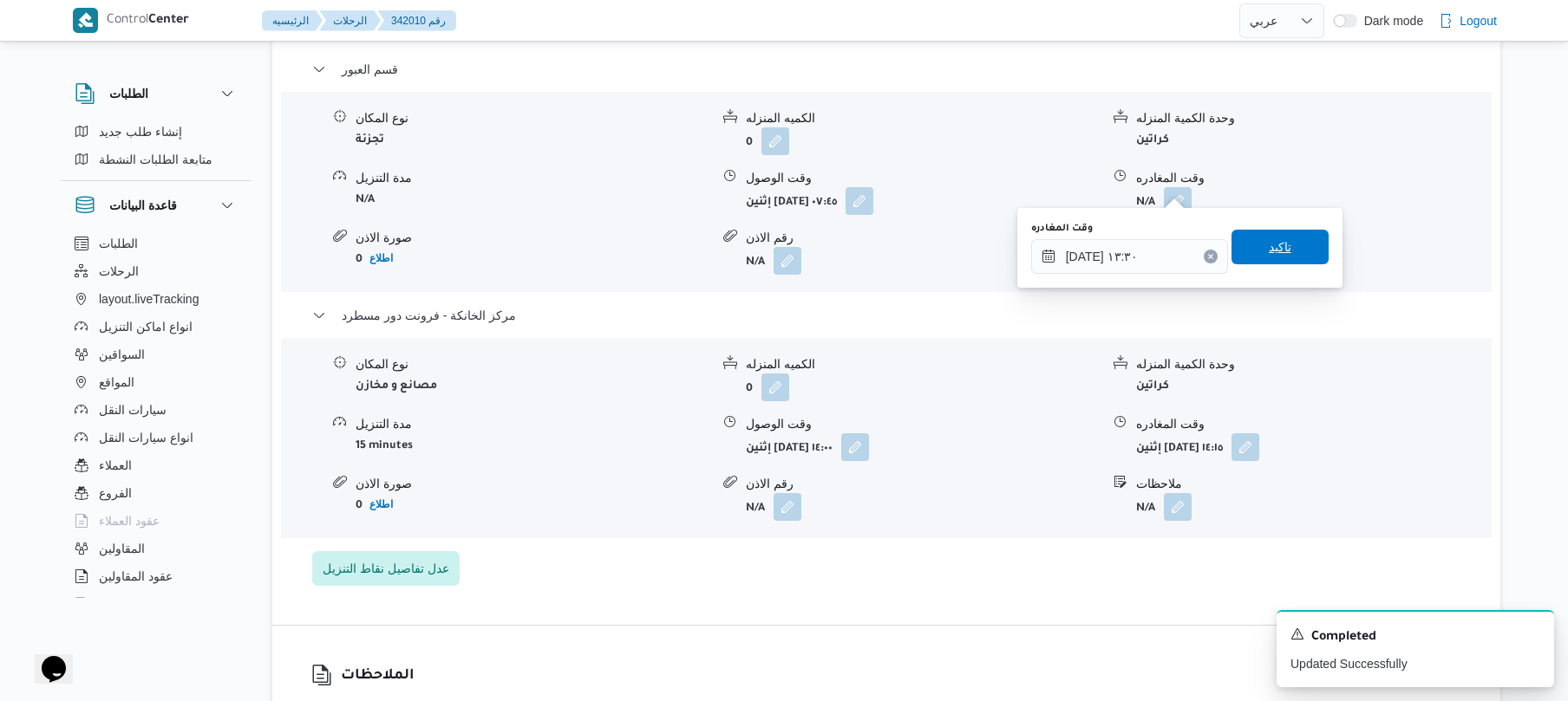
click at [1275, 251] on span "تاكيد" at bounding box center [1279, 247] width 22 height 21
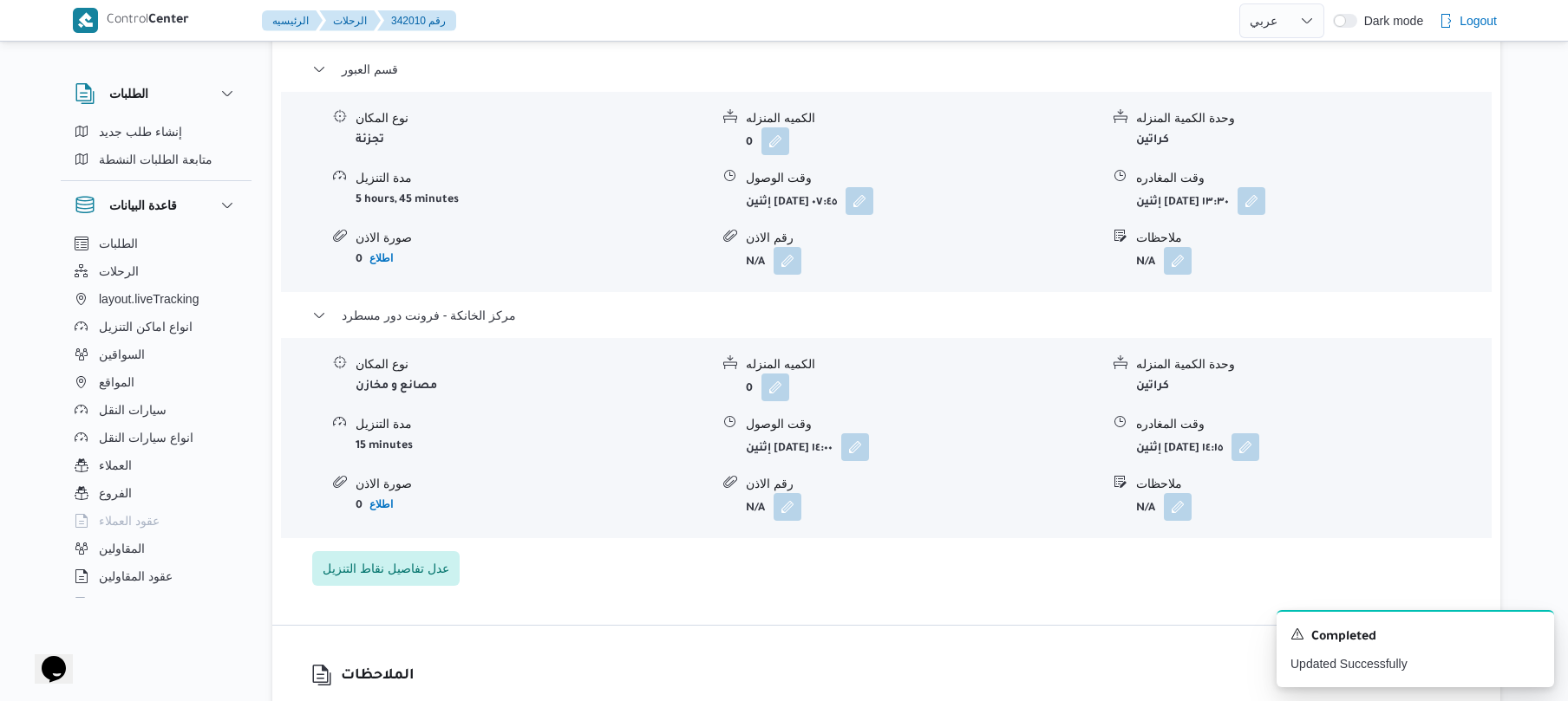
scroll to position [0, 0]
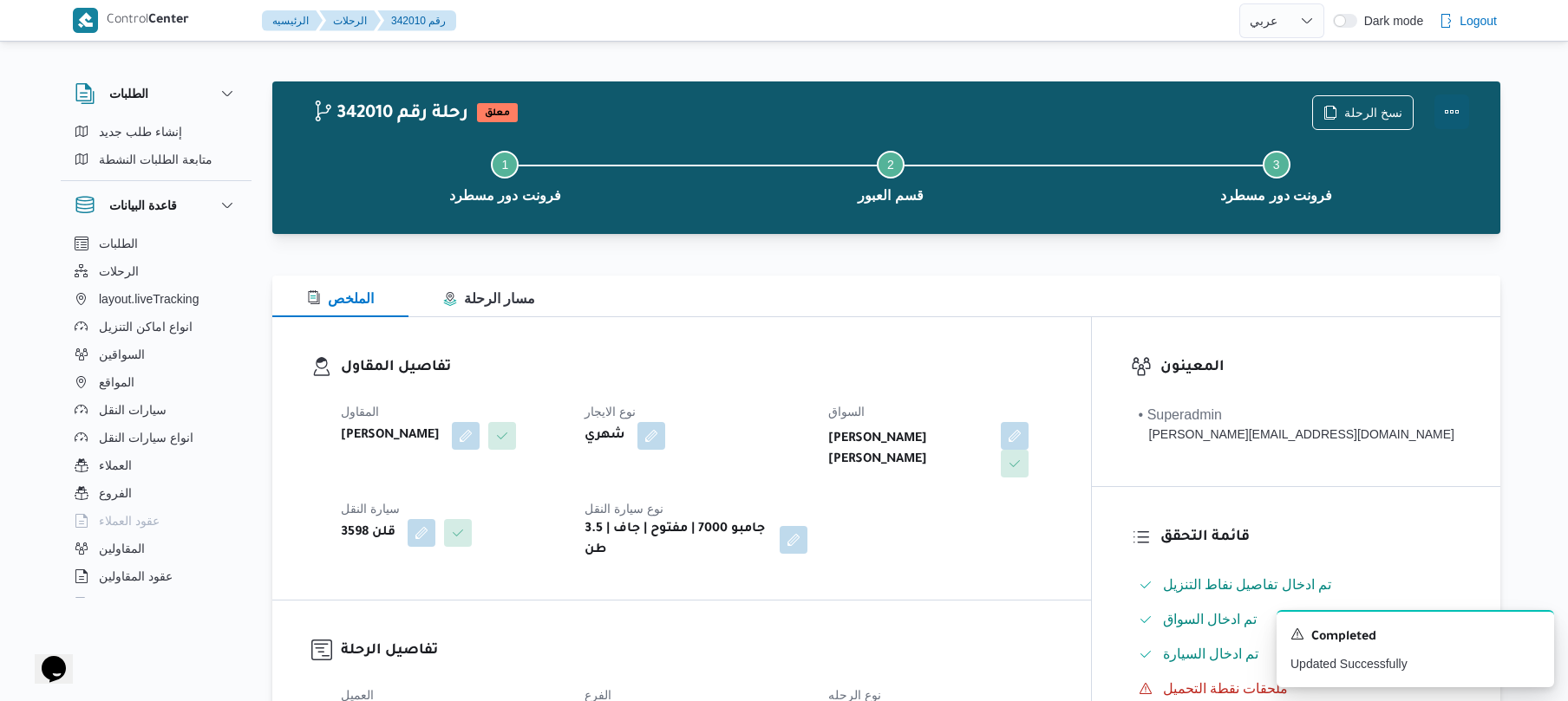
click at [1437, 120] on button "Actions" at bounding box center [1452, 111] width 35 height 35
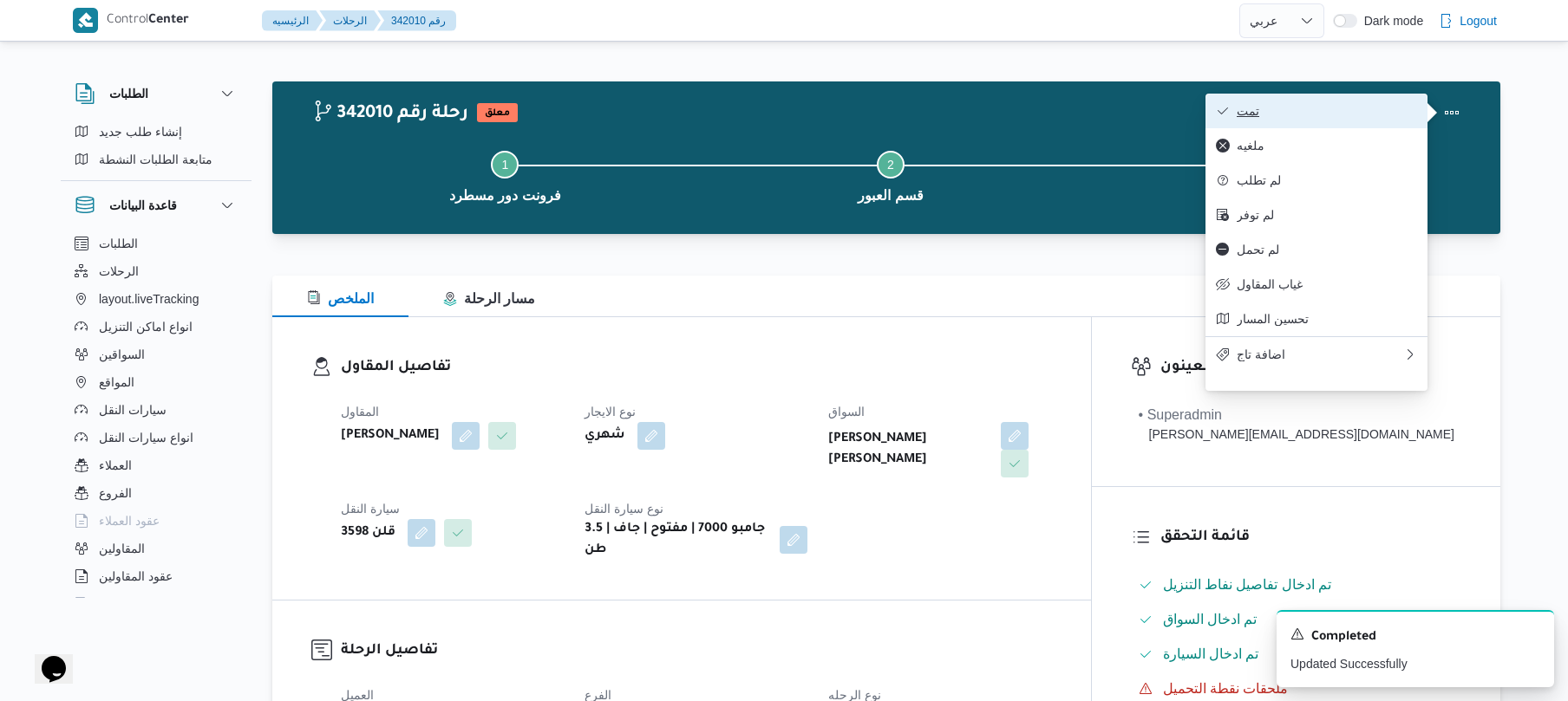
click at [1344, 121] on button "تمت" at bounding box center [1315, 110] width 222 height 35
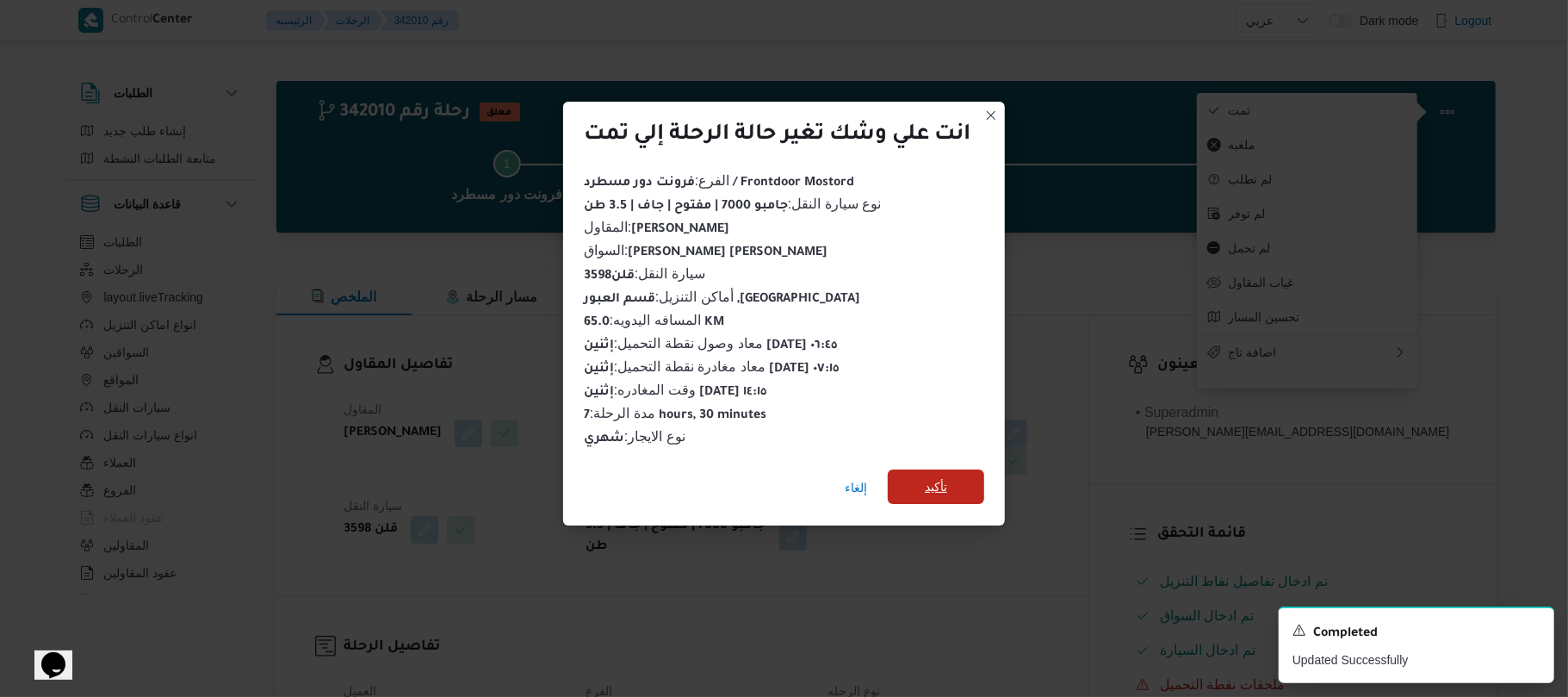
click at [944, 476] on span "تأكيد" at bounding box center [935, 487] width 22 height 21
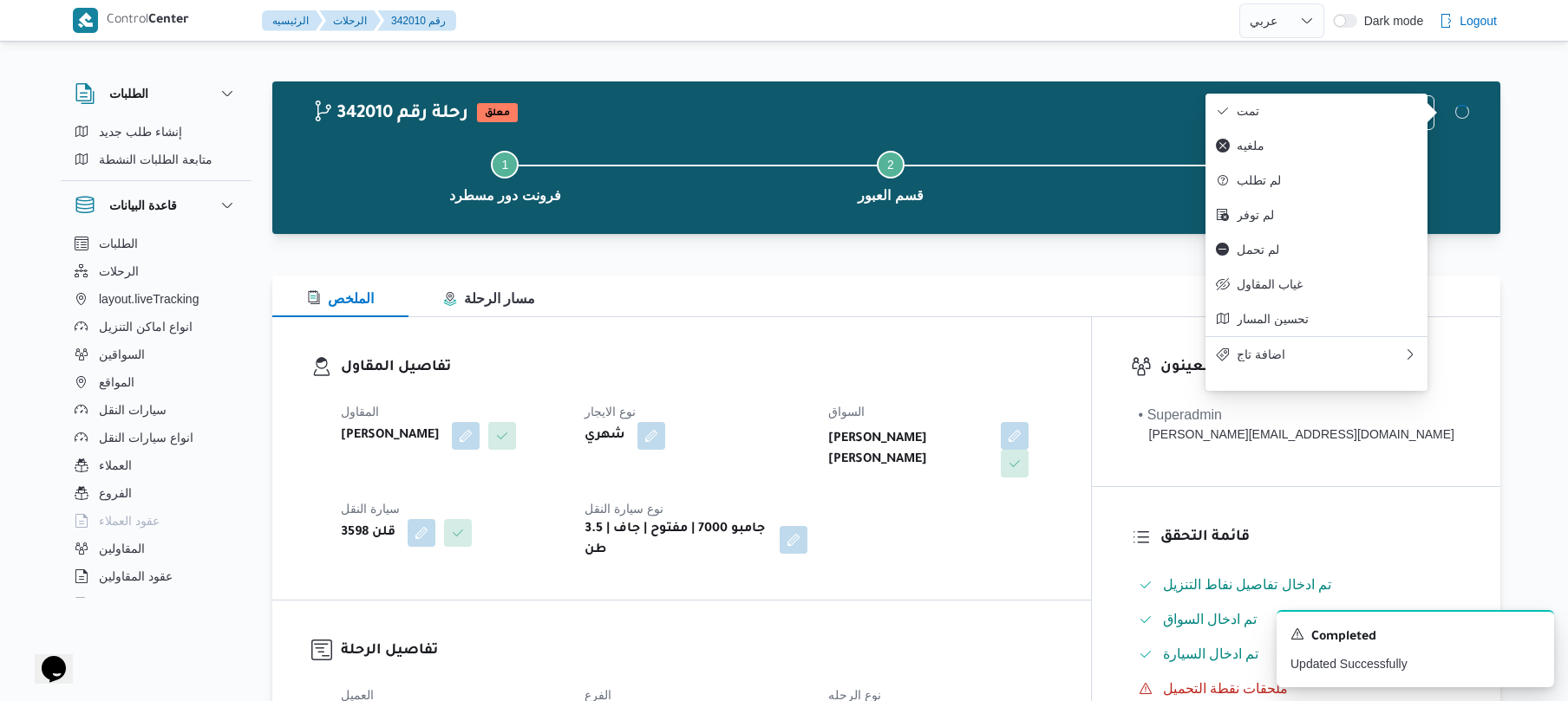
click at [965, 499] on div "المقاول عبدالقادر عادل عبدالقادر الحسيني نوع الايجار شهري السواق محمد سعيد حامد…" at bounding box center [697, 481] width 732 height 181
